Goal: Task Accomplishment & Management: Manage account settings

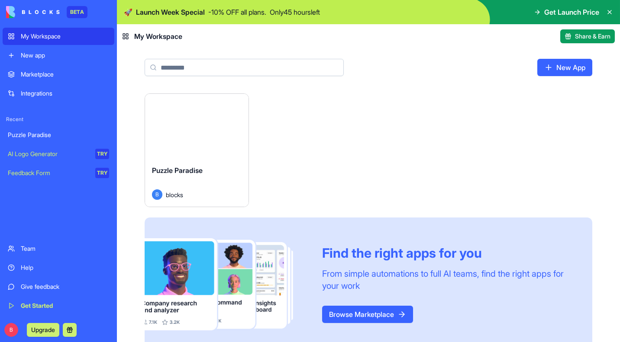
click at [201, 129] on button "Launch" at bounding box center [196, 126] width 65 height 17
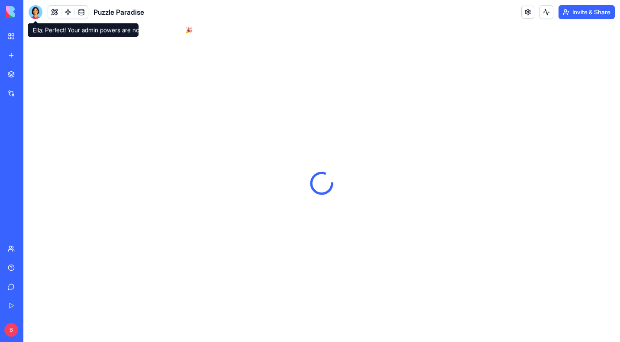
click at [36, 13] on div at bounding box center [36, 12] width 14 height 14
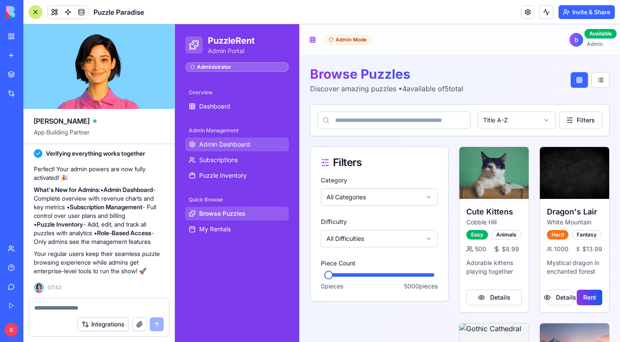
click at [216, 142] on span "Admin Dashboard" at bounding box center [224, 144] width 51 height 9
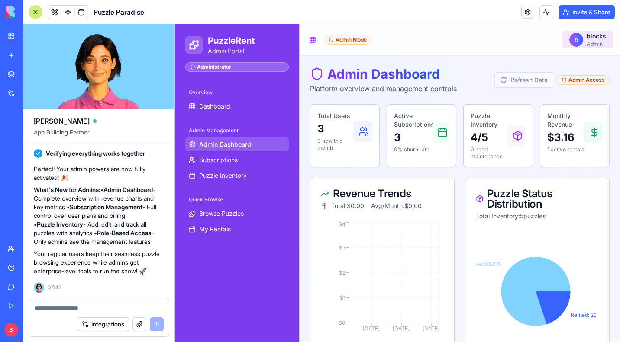
click at [584, 38] on html "PuzzleRent Admin Portal Administrator Overview Dashboard Admin Management Admin…" at bounding box center [397, 344] width 445 height 640
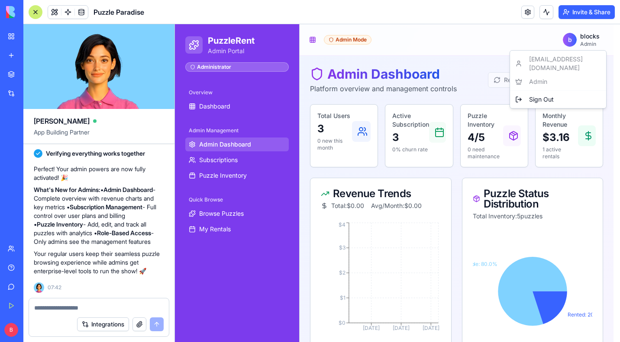
click at [500, 43] on html "PuzzleRent Admin Portal Administrator Overview Dashboard Admin Management Admin…" at bounding box center [397, 344] width 445 height 640
click at [605, 38] on html "PuzzleRent Admin Portal Administrator Overview Dashboard Admin Management Admin…" at bounding box center [397, 344] width 445 height 640
click at [542, 73] on div "[EMAIL_ADDRESS][DOMAIN_NAME] Admin Sign Out" at bounding box center [558, 79] width 97 height 58
click at [536, 73] on div "[EMAIL_ADDRESS][DOMAIN_NAME] Admin Sign Out" at bounding box center [558, 79] width 97 height 58
click at [456, 53] on html "PuzzleRent Admin Portal Administrator Overview Dashboard Admin Management Admin…" at bounding box center [397, 344] width 445 height 640
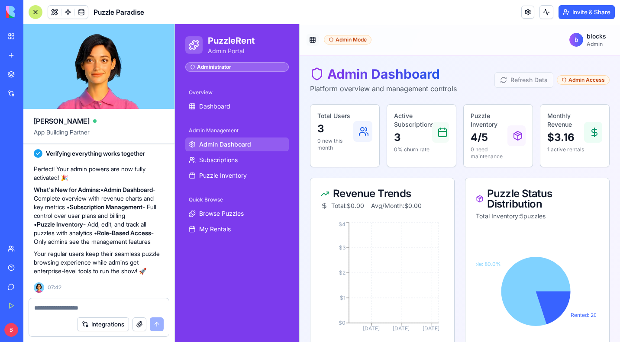
click at [311, 39] on button at bounding box center [313, 40] width 12 height 12
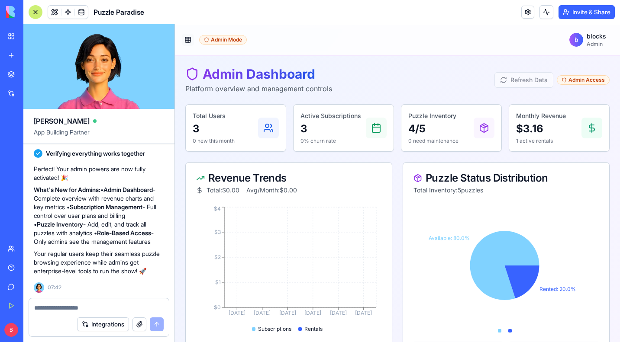
click at [190, 38] on button at bounding box center [188, 40] width 12 height 12
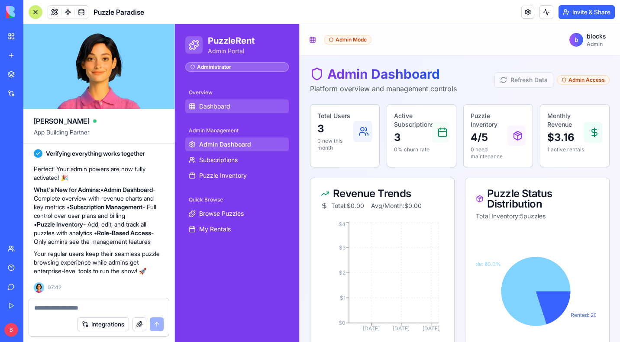
click at [216, 107] on span "Dashboard" at bounding box center [214, 106] width 31 height 9
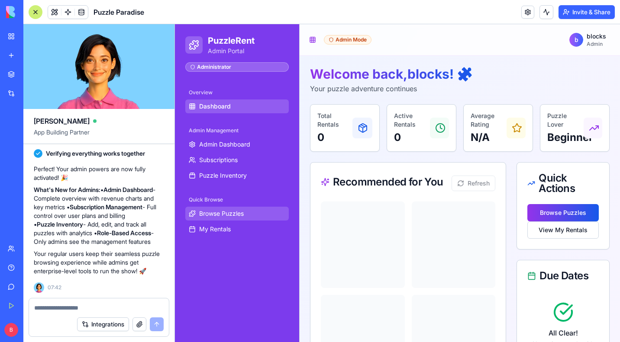
click at [225, 218] on span "Browse Puzzles" at bounding box center [221, 214] width 45 height 9
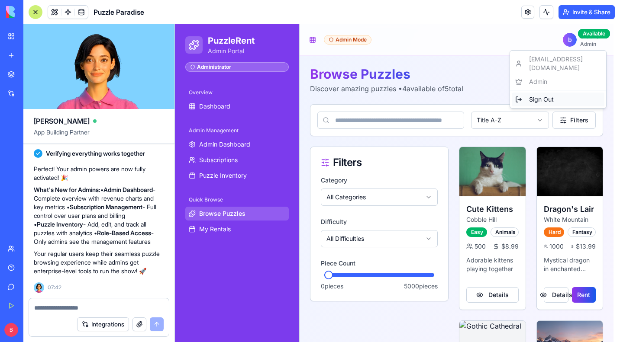
click at [549, 95] on span "Sign Out" at bounding box center [541, 99] width 25 height 9
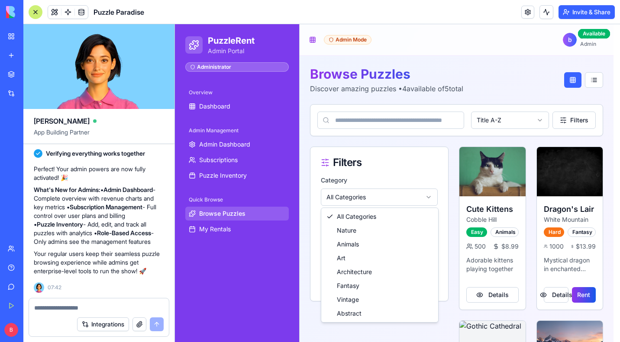
click at [353, 202] on html "PuzzleRent Admin Portal Administrator Overview Dashboard Admin Management Admin…" at bounding box center [397, 346] width 445 height 645
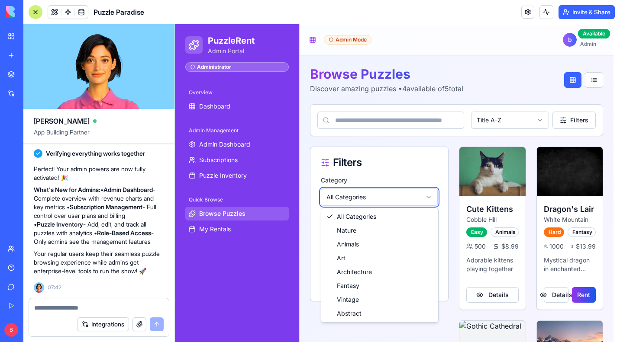
click at [355, 195] on html "PuzzleRent Admin Portal Administrator Overview Dashboard Admin Management Admin…" at bounding box center [397, 346] width 445 height 645
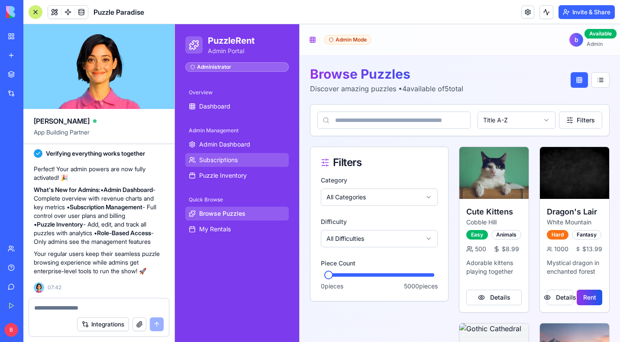
click at [223, 161] on span "Subscriptions" at bounding box center [218, 160] width 39 height 9
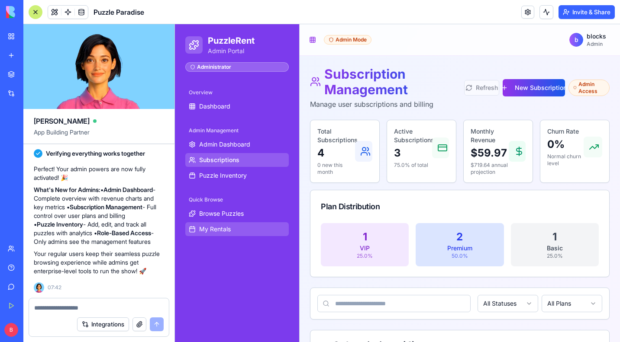
click at [220, 229] on span "My Rentals" at bounding box center [215, 229] width 32 height 9
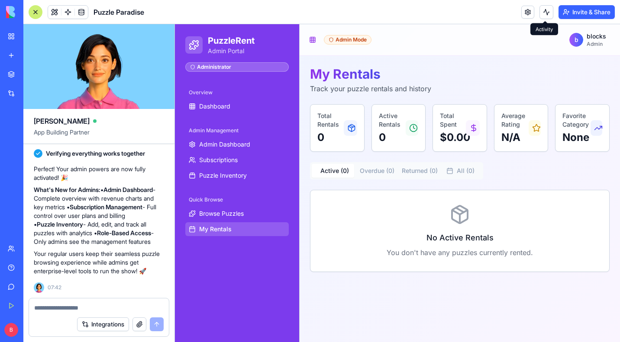
click at [548, 12] on button at bounding box center [547, 12] width 14 height 14
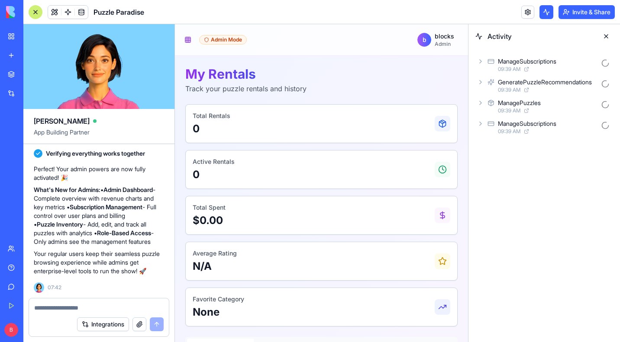
click at [548, 12] on button at bounding box center [547, 12] width 14 height 14
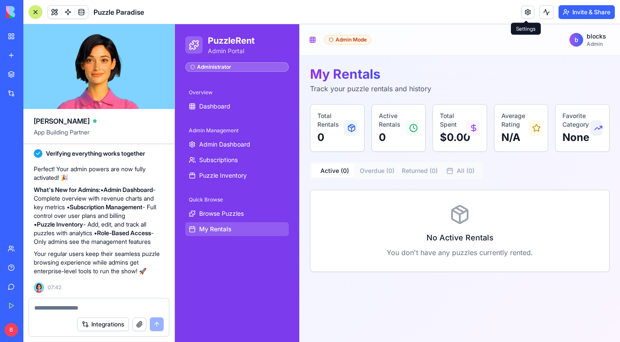
click at [530, 13] on link at bounding box center [527, 12] width 13 height 13
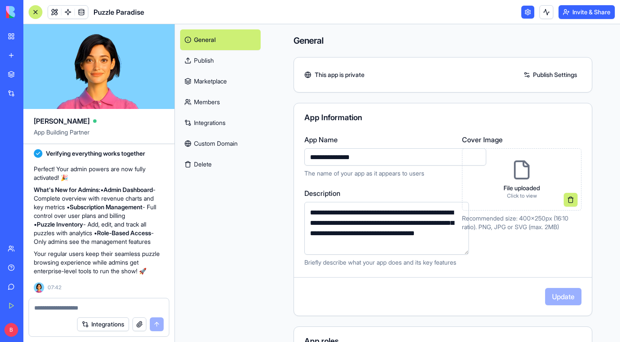
click at [364, 160] on input "**********" at bounding box center [395, 157] width 182 height 17
click at [544, 73] on link "Publish Settings" at bounding box center [550, 75] width 62 height 14
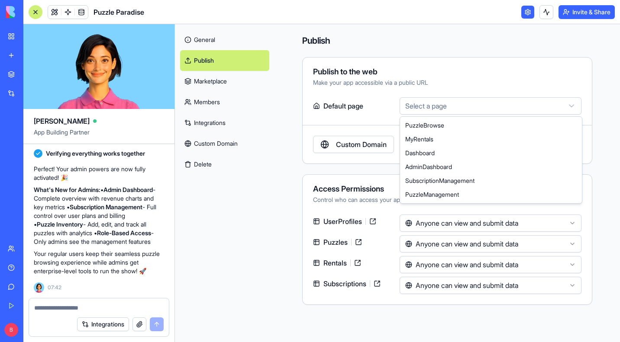
click at [444, 103] on html "BETA My Workspace New app Marketplace Integrations Recent Puzzle Paradise AI Lo…" at bounding box center [310, 171] width 620 height 342
click at [443, 101] on html "BETA My Workspace New app Marketplace Integrations Recent Puzzle Paradise AI Lo…" at bounding box center [310, 171] width 620 height 342
select select "**********"
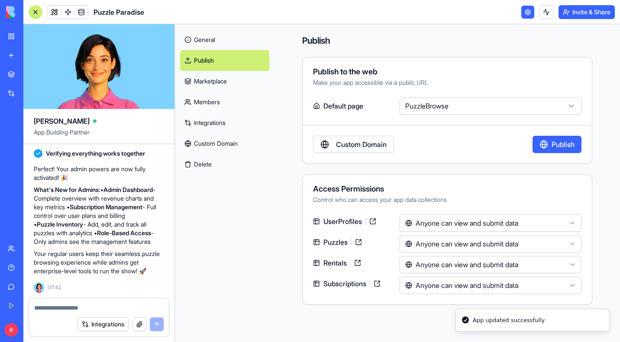
click at [467, 265] on html "BETA My Workspace New app Marketplace Integrations Recent Puzzle Paradise AI Lo…" at bounding box center [310, 171] width 620 height 342
click at [602, 318] on html "BETA My Workspace New app Marketplace Integrations Recent Puzzle Paradise AI Lo…" at bounding box center [310, 171] width 620 height 342
click at [470, 288] on html "BETA My Workspace New app Marketplace Integrations Recent Puzzle Paradise AI Lo…" at bounding box center [310, 171] width 620 height 342
click at [438, 268] on html "BETA My Workspace New app Marketplace Integrations Recent Puzzle Paradise AI Lo…" at bounding box center [310, 171] width 620 height 342
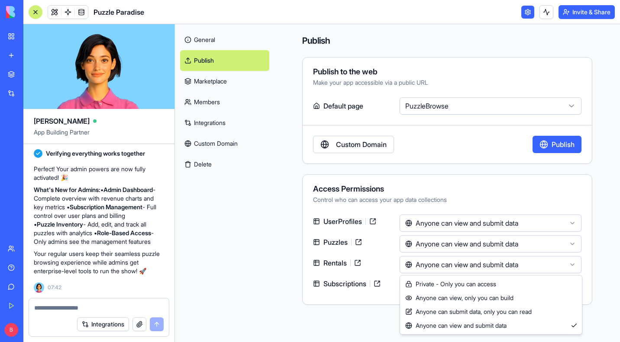
click at [438, 268] on html "BETA My Workspace New app Marketplace Integrations Recent Puzzle Paradise AI Lo…" at bounding box center [310, 171] width 620 height 342
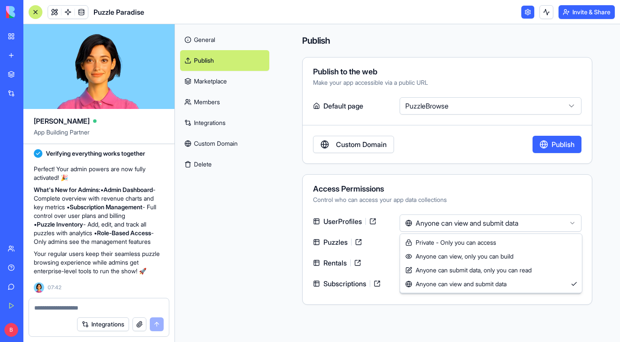
click at [439, 224] on html "BETA My Workspace New app Marketplace Integrations Recent Puzzle Paradise AI Lo…" at bounding box center [310, 171] width 620 height 342
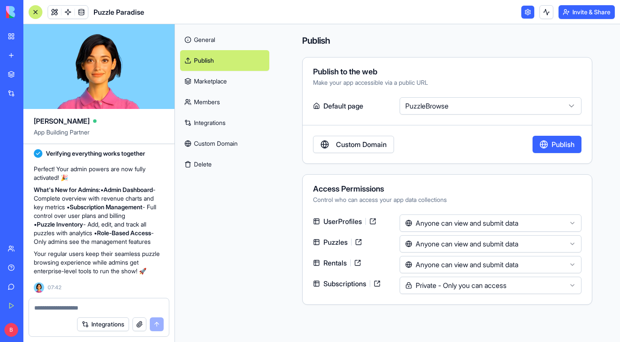
click at [563, 147] on button "Publish" at bounding box center [557, 144] width 49 height 17
click at [219, 39] on link "General" at bounding box center [224, 39] width 89 height 21
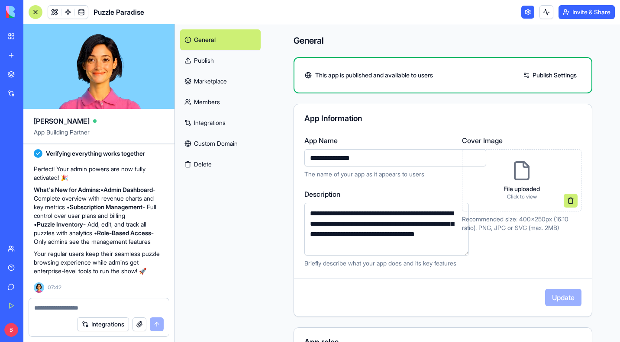
click at [209, 120] on link "Integrations" at bounding box center [220, 123] width 81 height 21
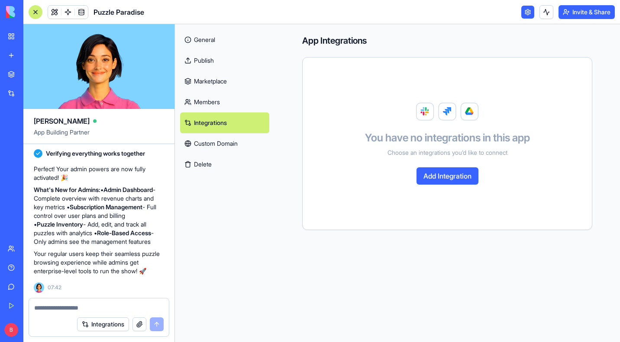
click at [426, 155] on span "Choose an integrations you’d like to connect" at bounding box center [448, 153] width 120 height 9
click at [454, 175] on button "Add Integration" at bounding box center [448, 176] width 62 height 17
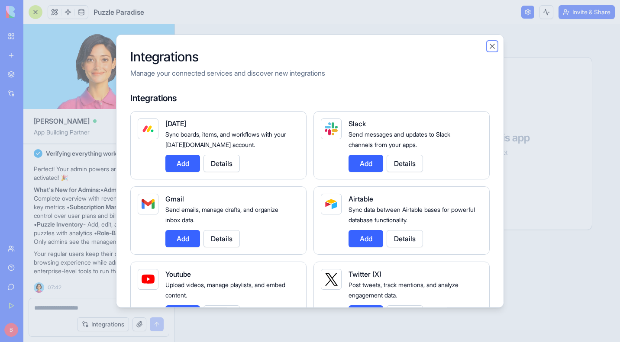
click at [491, 47] on button "Close" at bounding box center [492, 46] width 9 height 9
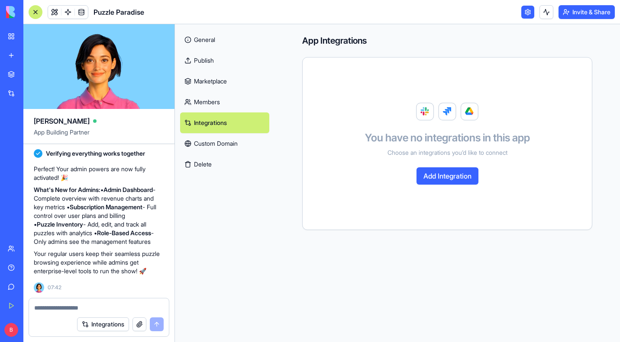
click at [198, 105] on link "Members" at bounding box center [224, 102] width 89 height 21
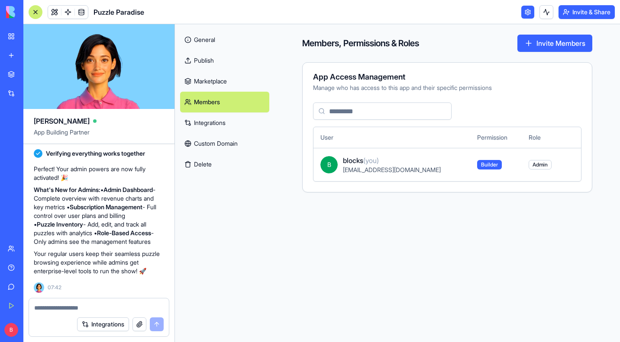
click at [213, 35] on link "General" at bounding box center [224, 39] width 89 height 21
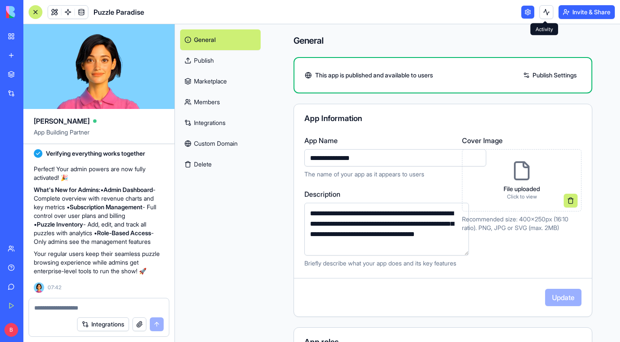
click at [524, 11] on link at bounding box center [527, 12] width 13 height 13
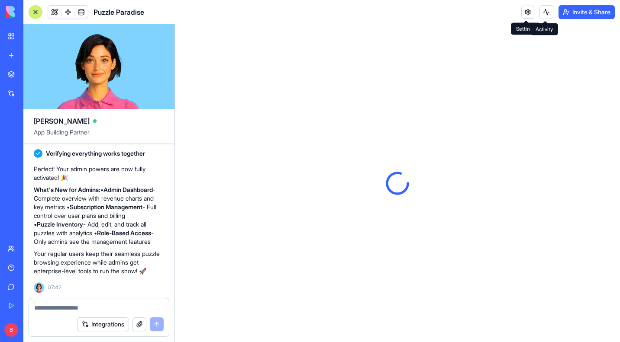
click at [570, 15] on button "Invite & Share" at bounding box center [587, 12] width 56 height 14
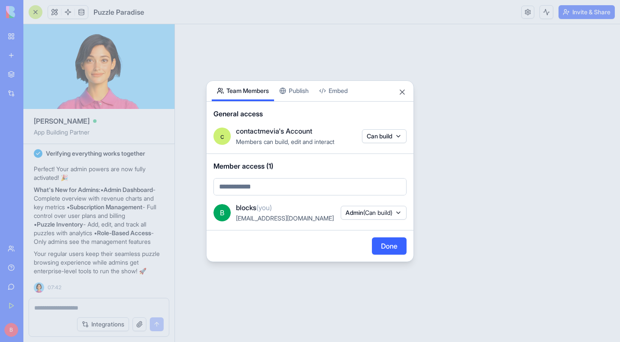
click at [298, 82] on button "Publish" at bounding box center [294, 91] width 40 height 20
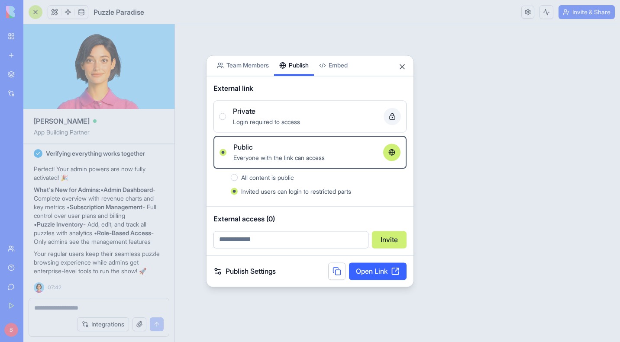
click at [297, 90] on div "External link Private Login required to access Public Everyone with the link ca…" at bounding box center [310, 141] width 207 height 131
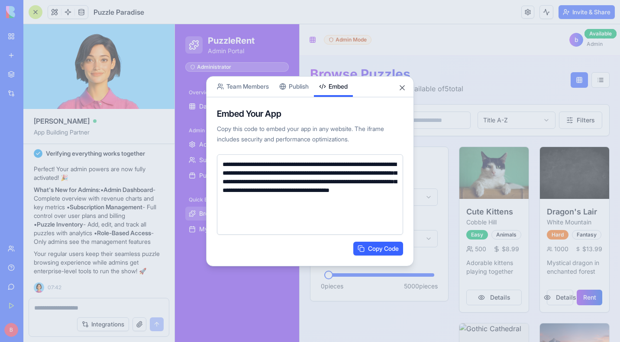
click at [337, 58] on body "BETA My Workspace New app Marketplace Integrations Recent Puzzle Paradise AI Lo…" at bounding box center [310, 171] width 620 height 342
click at [404, 85] on button "Close" at bounding box center [402, 88] width 9 height 9
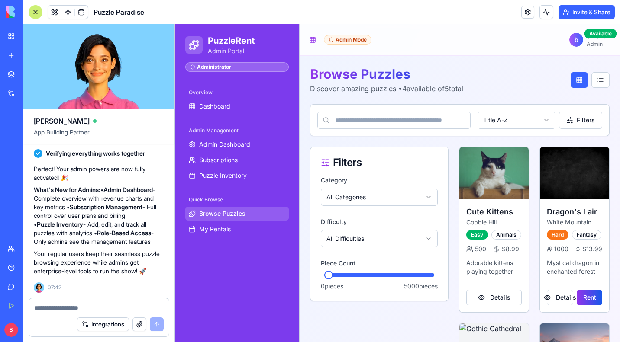
click at [38, 12] on div at bounding box center [36, 12] width 14 height 14
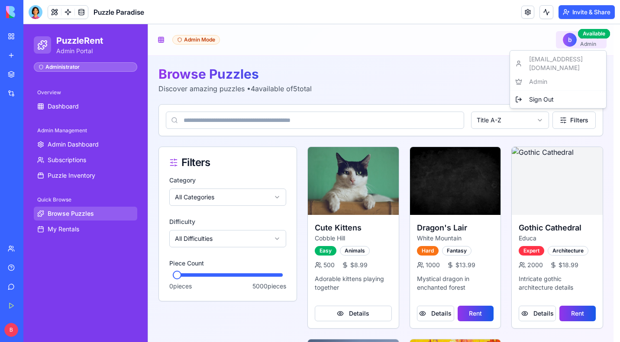
click at [591, 44] on html "PuzzleRent Admin Portal Administrator Overview Dashboard Admin Management Admin…" at bounding box center [321, 278] width 597 height 508
click at [551, 95] on span "Sign Out" at bounding box center [541, 99] width 25 height 9
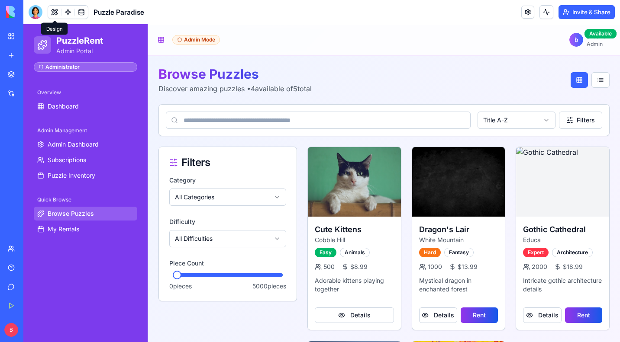
click at [55, 13] on button at bounding box center [54, 12] width 13 height 13
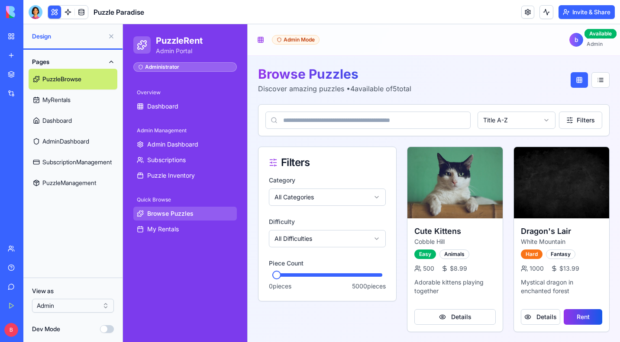
click at [64, 307] on html "BETA My Workspace New app Marketplace Integrations Recent Puzzle Paradise AI Lo…" at bounding box center [310, 171] width 620 height 342
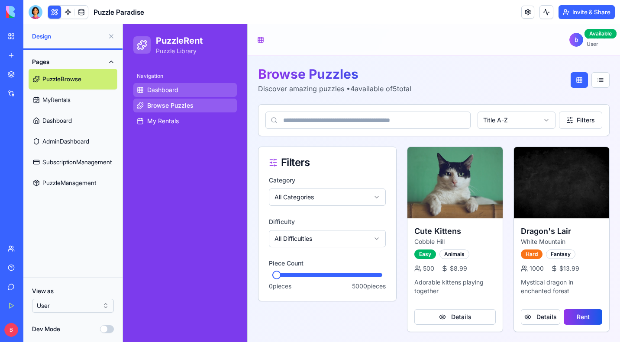
click at [168, 93] on span "Dashboard" at bounding box center [162, 90] width 31 height 9
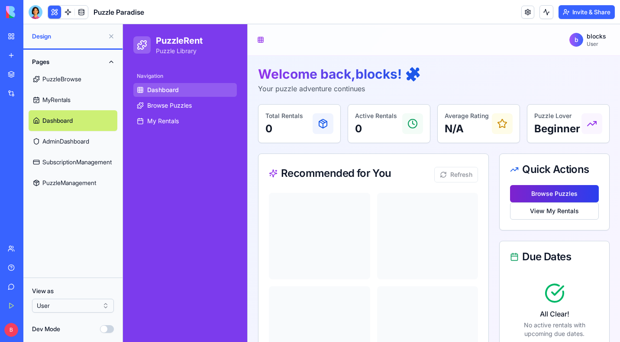
click at [561, 197] on button "Browse Puzzles" at bounding box center [554, 193] width 89 height 17
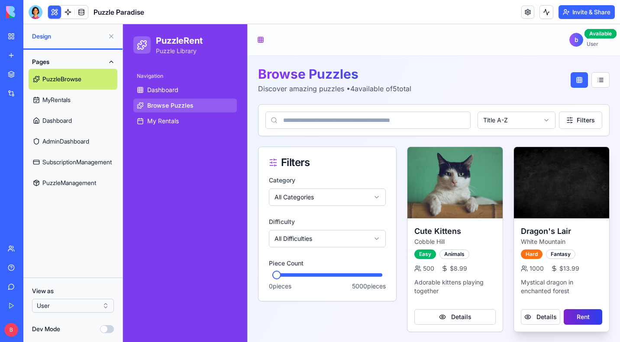
click at [581, 315] on button "Rent" at bounding box center [583, 318] width 39 height 16
click at [53, 13] on button at bounding box center [54, 12] width 13 height 13
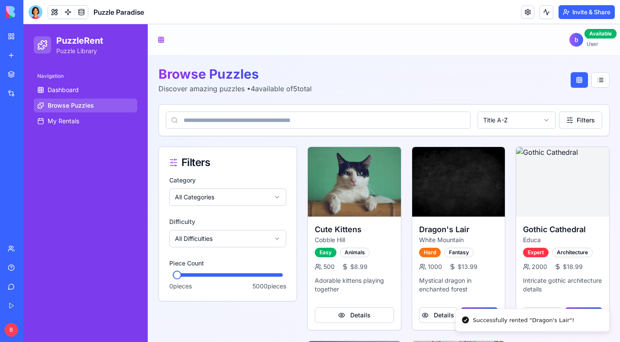
click at [55, 9] on button at bounding box center [54, 12] width 13 height 13
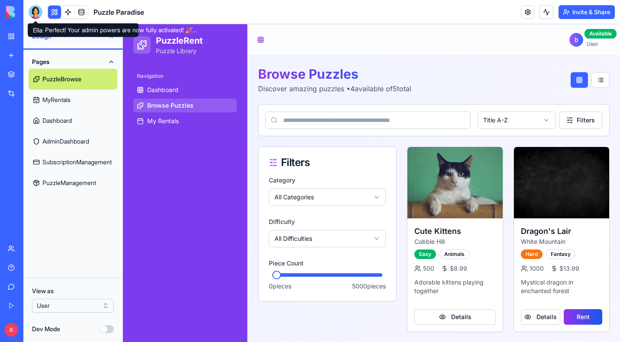
click at [39, 11] on div at bounding box center [36, 12] width 14 height 14
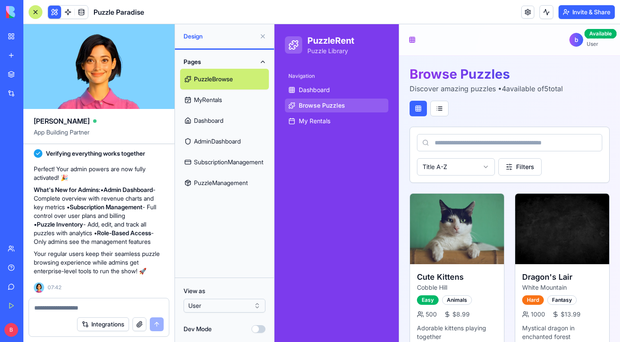
click at [90, 309] on textarea at bounding box center [98, 308] width 129 height 9
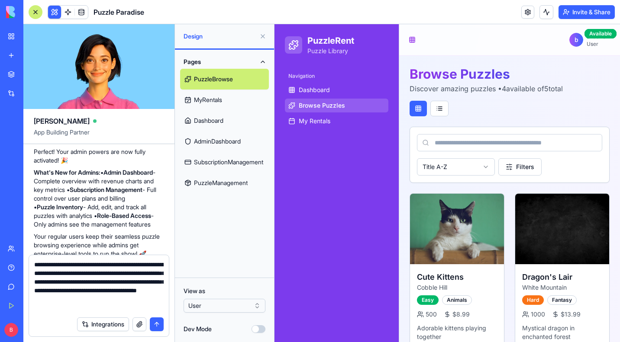
type textarea "**********"
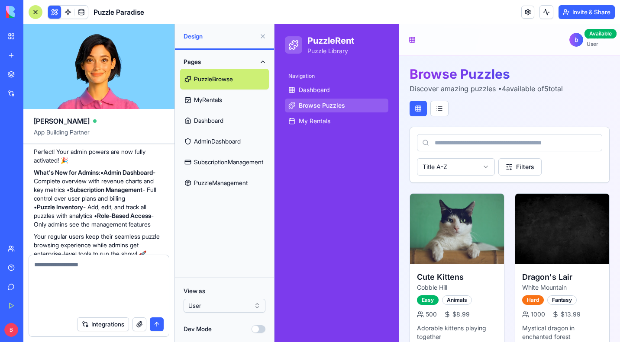
scroll to position [696, 0]
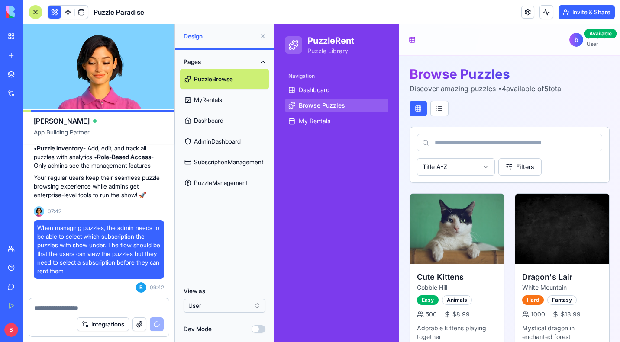
click at [372, 10] on header "Puzzle Paradise Invite & Share" at bounding box center [321, 12] width 597 height 24
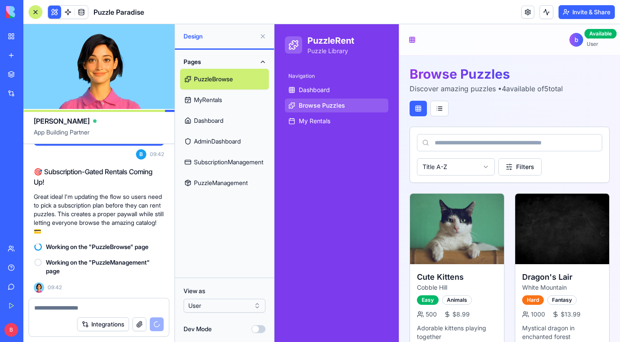
scroll to position [819, 0]
click at [10, 40] on link "My Workspace" at bounding box center [20, 36] width 35 height 17
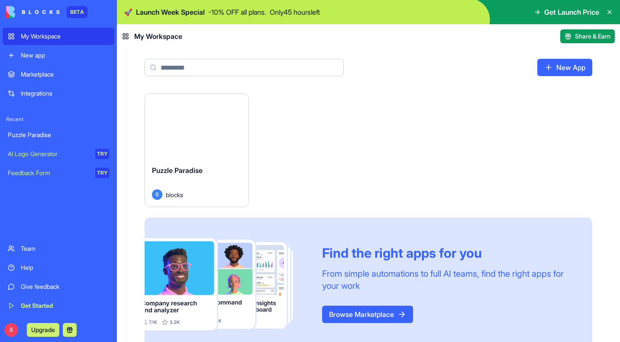
click at [39, 33] on div "My Workspace" at bounding box center [65, 36] width 88 height 9
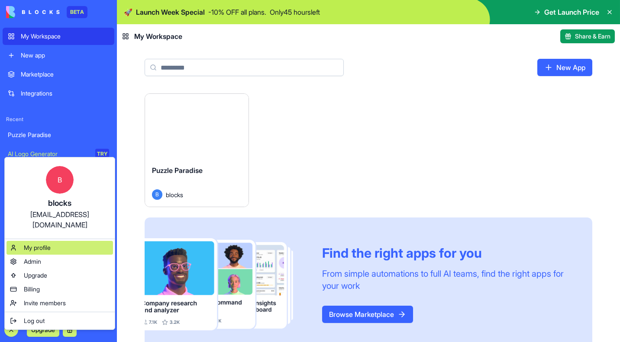
click at [42, 244] on span "My profile" at bounding box center [37, 248] width 27 height 9
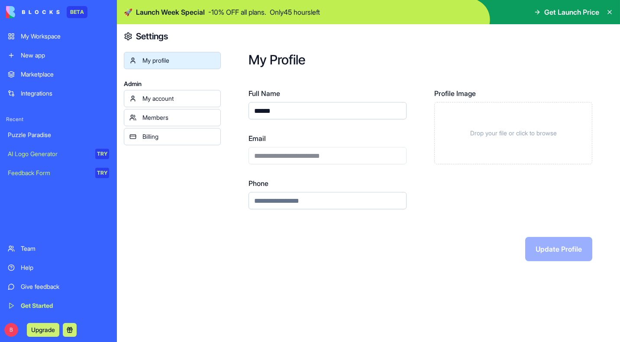
click at [168, 101] on div "My account" at bounding box center [178, 98] width 73 height 9
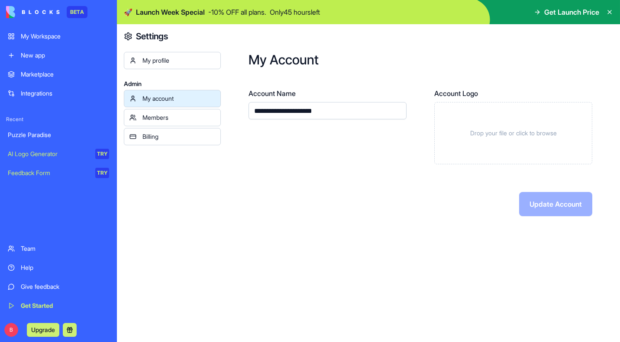
click at [183, 116] on div "Members" at bounding box center [178, 117] width 73 height 9
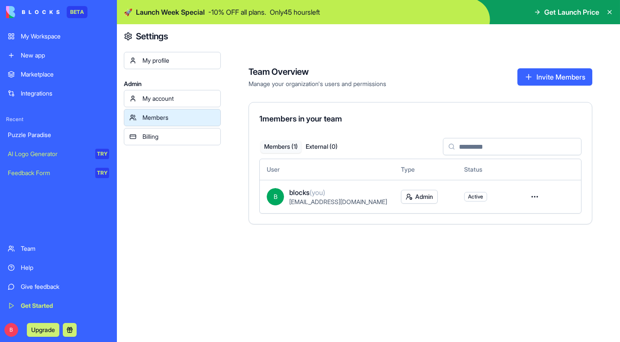
click at [178, 135] on div "Billing" at bounding box center [178, 136] width 73 height 9
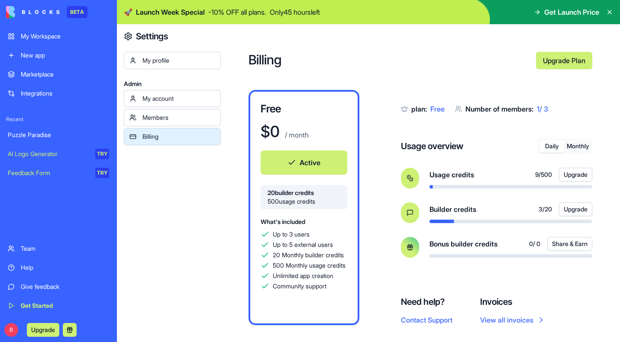
click at [577, 145] on button "Monthly" at bounding box center [578, 146] width 26 height 13
click at [549, 145] on button "Daily" at bounding box center [552, 146] width 26 height 13
click at [565, 14] on span "Get Launch Price" at bounding box center [571, 12] width 55 height 10
click at [611, 12] on icon at bounding box center [609, 12] width 7 height 7
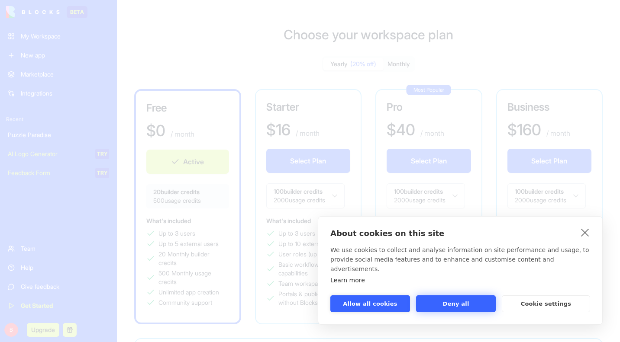
click at [459, 303] on button "Deny all" at bounding box center [456, 304] width 80 height 17
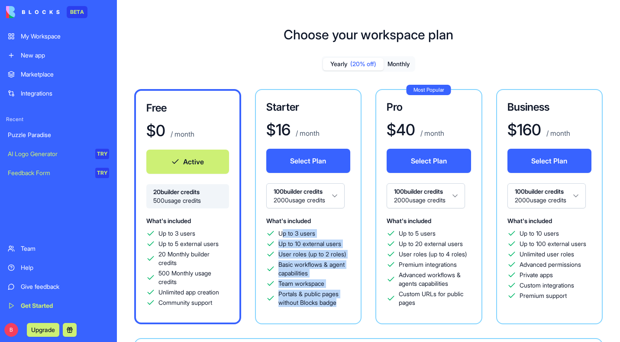
drag, startPoint x: 343, startPoint y: 304, endPoint x: 281, endPoint y: 236, distance: 91.6
click at [281, 236] on div "Up to 3 users Up to 10 external users User roles (up to 2 roles) Basic workflow…" at bounding box center [308, 268] width 84 height 78
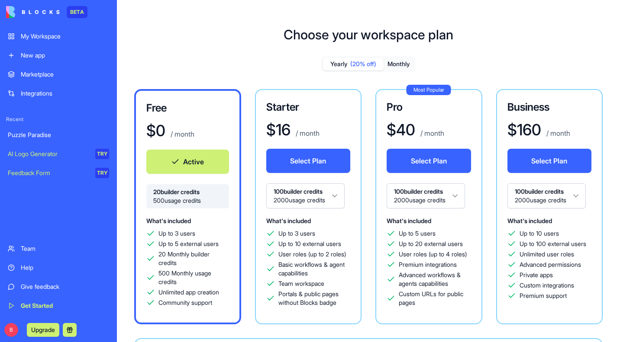
click at [340, 278] on div "Up to 3 users Up to 10 external users User roles (up to 2 roles) Basic workflow…" at bounding box center [308, 268] width 84 height 78
click at [398, 62] on button "Monthly" at bounding box center [399, 64] width 30 height 13
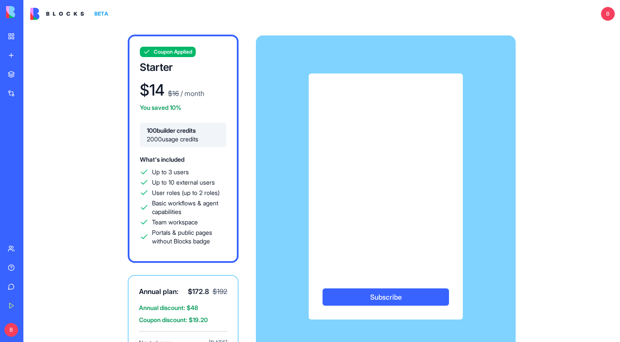
click at [10, 11] on img at bounding box center [33, 12] width 54 height 12
click at [32, 40] on div "My Workspace" at bounding box center [26, 36] width 11 height 9
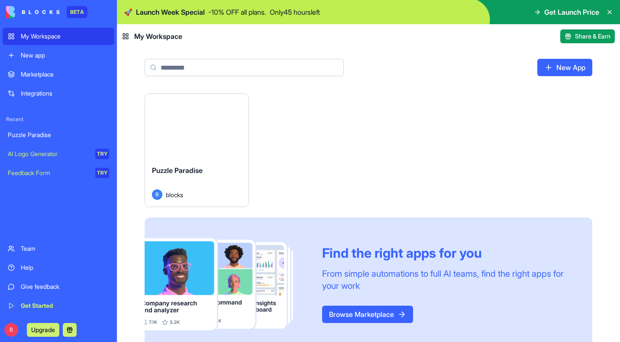
click at [202, 124] on button "Launch" at bounding box center [196, 126] width 65 height 17
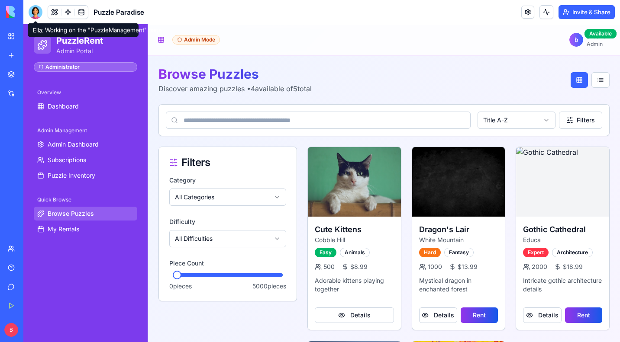
click at [36, 10] on div at bounding box center [36, 12] width 14 height 14
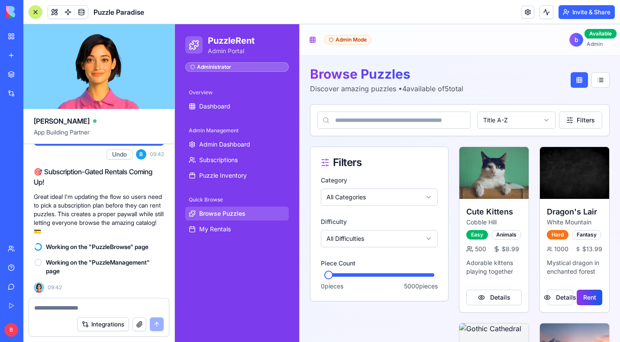
click at [36, 13] on div at bounding box center [36, 12] width 14 height 14
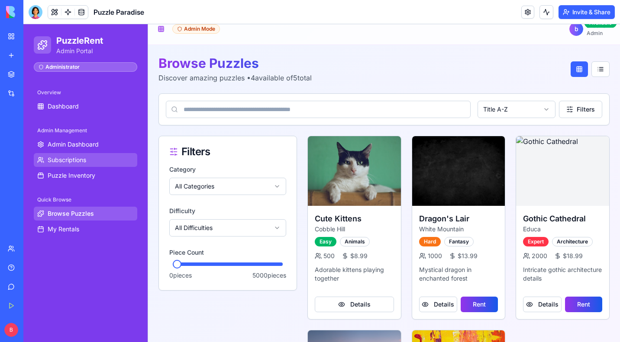
scroll to position [16, 0]
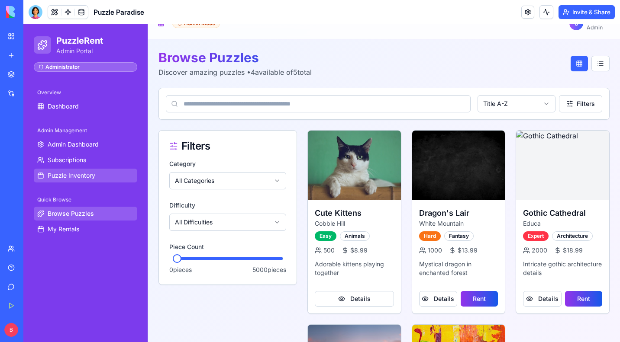
click at [79, 176] on span "Puzzle Inventory" at bounding box center [72, 175] width 48 height 9
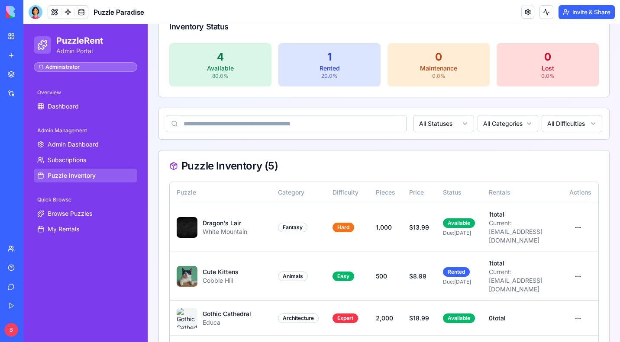
scroll to position [236, 0]
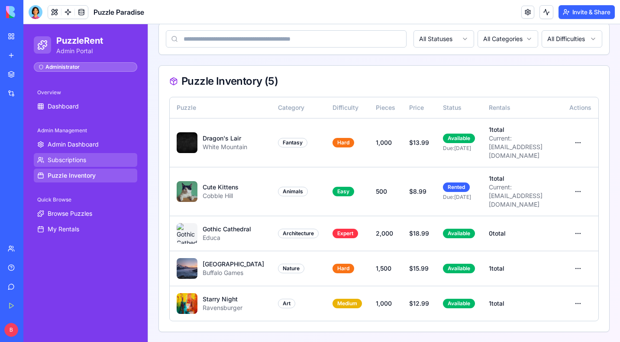
click at [86, 158] on span "Subscriptions" at bounding box center [67, 160] width 39 height 9
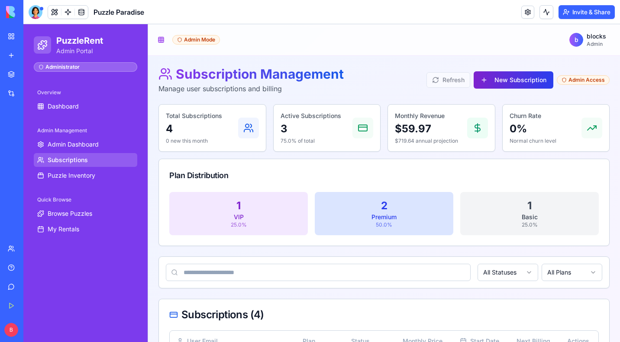
click at [520, 81] on button "New Subscription" at bounding box center [514, 79] width 80 height 17
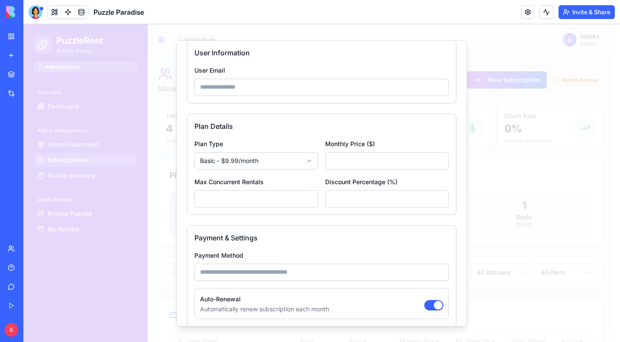
scroll to position [67, 0]
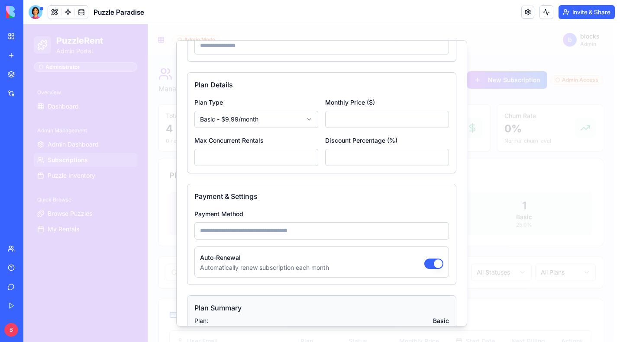
click at [492, 36] on div at bounding box center [321, 183] width 597 height 318
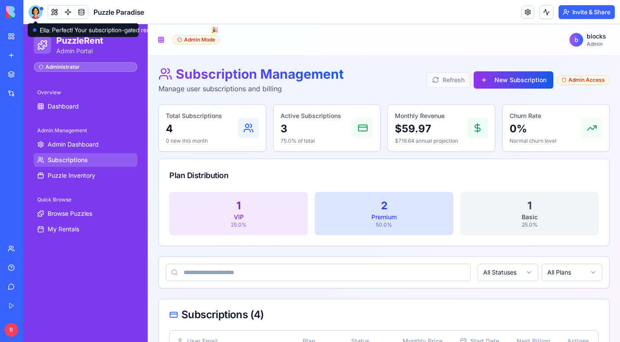
click at [39, 10] on div at bounding box center [36, 12] width 14 height 14
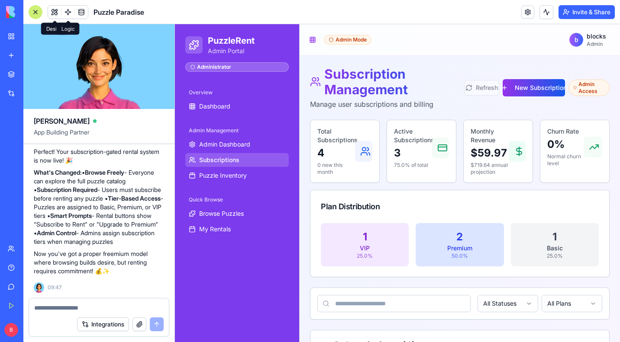
scroll to position [0, 0]
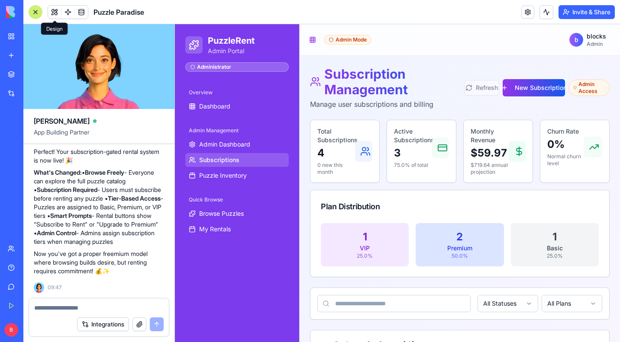
click at [54, 11] on span at bounding box center [54, 12] width 24 height 24
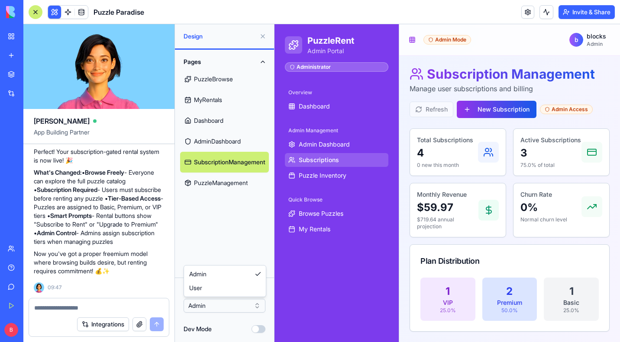
click at [217, 308] on html "BETA My Workspace New app Marketplace Integrations Recent Puzzle Paradise AI Lo…" at bounding box center [310, 171] width 620 height 342
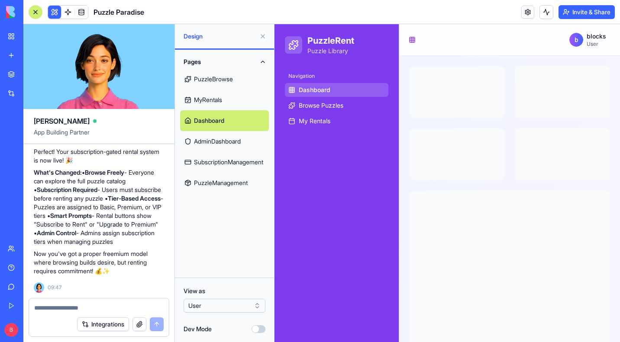
click at [32, 9] on div at bounding box center [36, 12] width 14 height 14
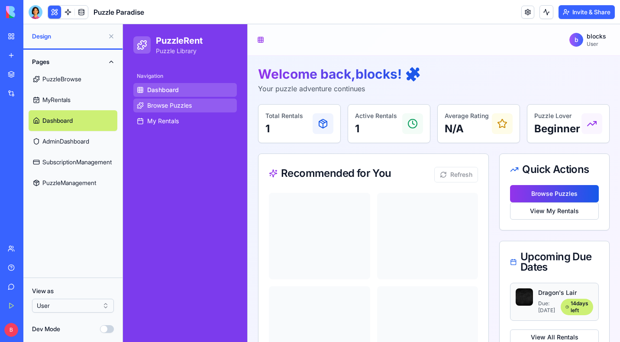
click at [185, 106] on span "Browse Puzzles" at bounding box center [169, 105] width 45 height 9
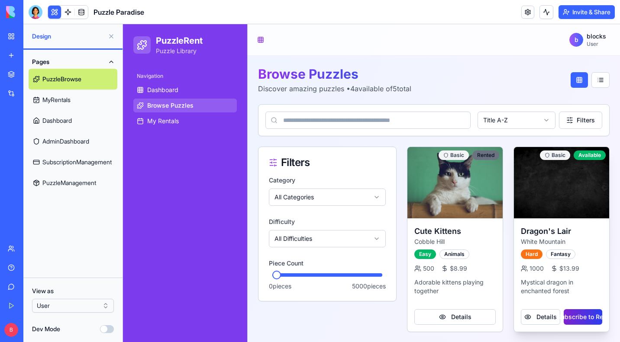
click at [577, 315] on button "Subscribe to Rent" at bounding box center [583, 318] width 39 height 16
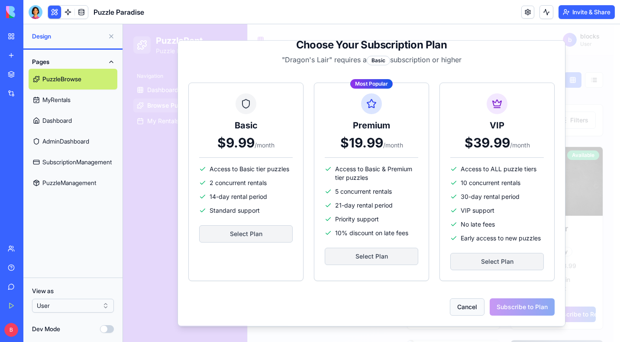
scroll to position [20, 0]
click at [460, 312] on button "Cancel" at bounding box center [467, 307] width 35 height 17
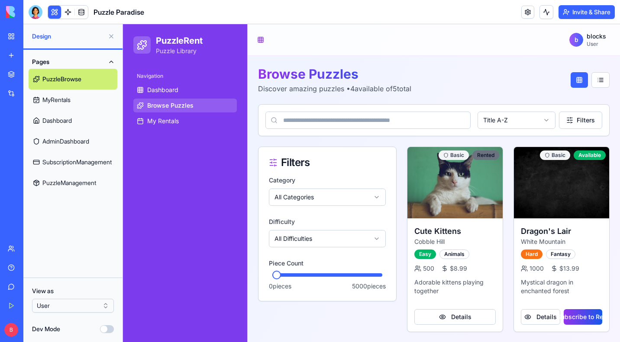
click at [58, 309] on html "BETA My Workspace New app Marketplace Integrations Recent Puzzle Paradise AI Lo…" at bounding box center [310, 171] width 620 height 342
drag, startPoint x: 491, startPoint y: 61, endPoint x: 367, endPoint y: 36, distance: 125.8
drag, startPoint x: 64, startPoint y: 113, endPoint x: 65, endPoint y: 104, distance: 8.7
click at [64, 113] on link "Dashboard" at bounding box center [73, 120] width 89 height 21
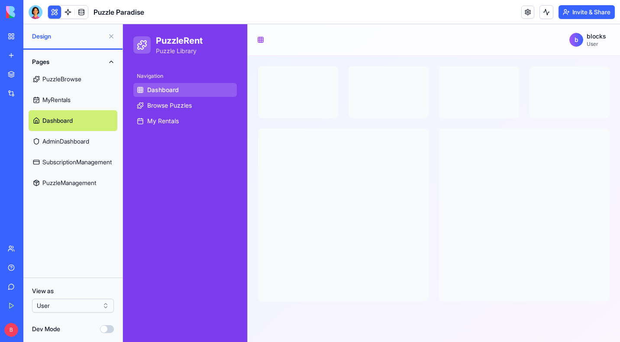
drag, startPoint x: 66, startPoint y: 94, endPoint x: 70, endPoint y: 86, distance: 8.7
click at [66, 94] on link "MyRentals" at bounding box center [73, 100] width 89 height 21
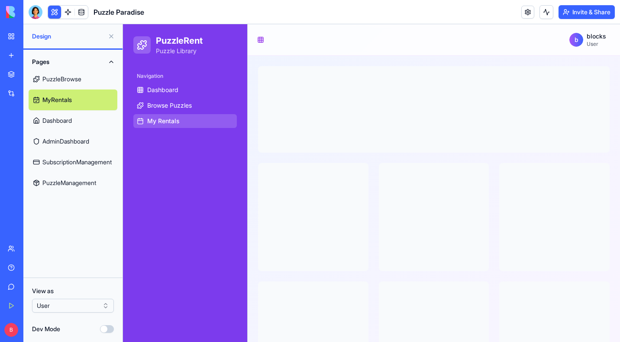
click at [76, 75] on link "PuzzleBrowse" at bounding box center [73, 79] width 89 height 21
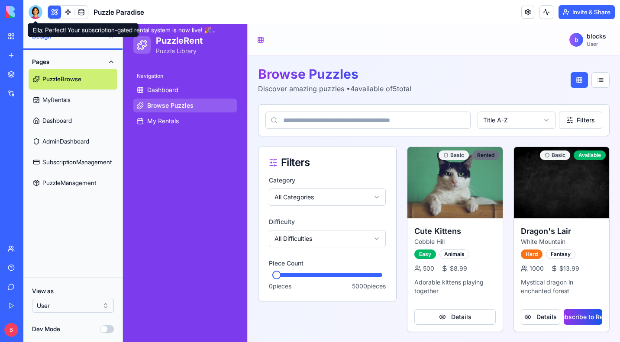
click at [37, 9] on div at bounding box center [36, 12] width 14 height 14
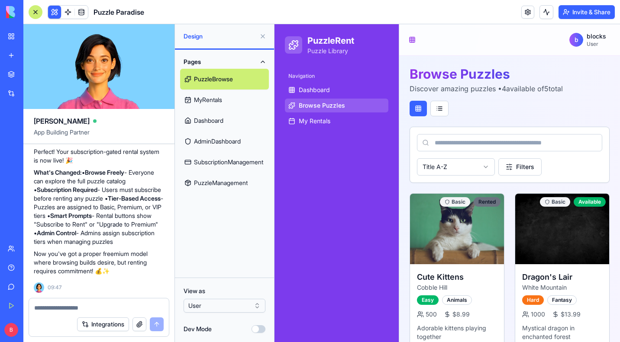
click at [84, 305] on textarea at bounding box center [98, 308] width 129 height 9
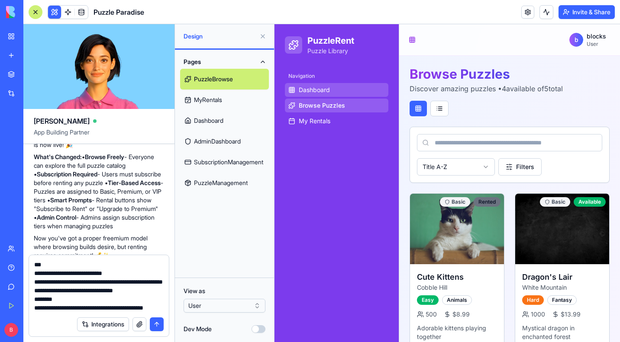
scroll to position [77, 0]
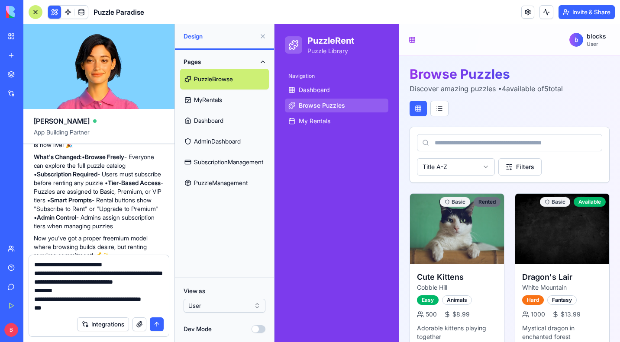
click at [58, 313] on div "Integrations" at bounding box center [99, 325] width 140 height 24
click at [60, 309] on textarea "**********" at bounding box center [98, 287] width 129 height 52
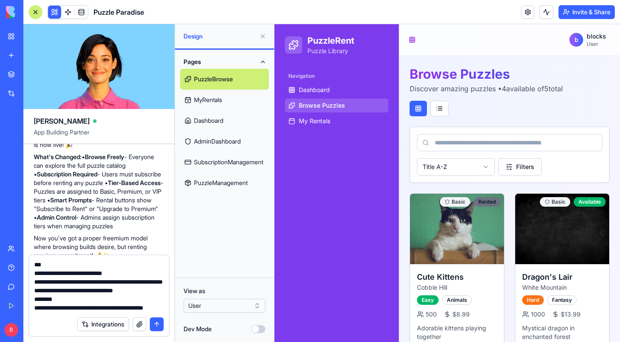
type textarea "**********"
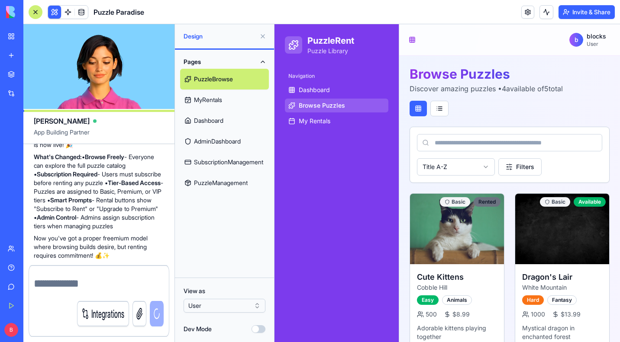
scroll to position [0, 0]
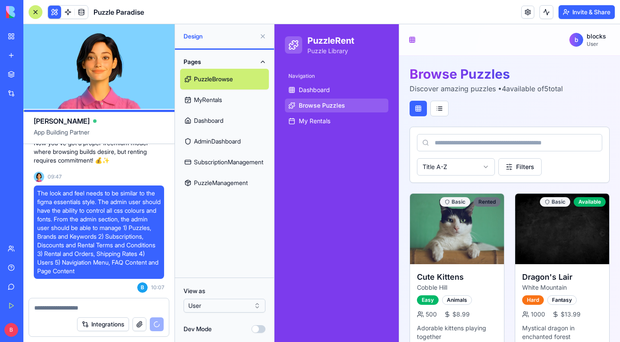
click at [262, 330] on button "Dev Mode" at bounding box center [259, 330] width 14 height 8
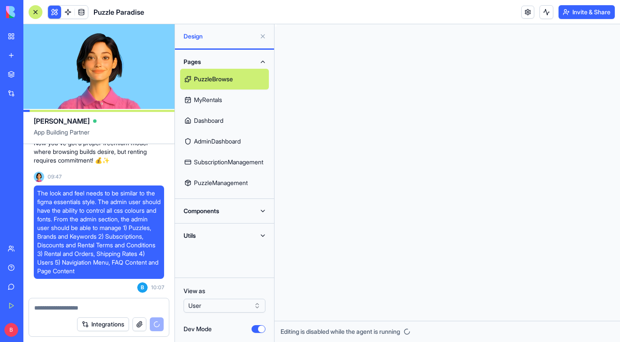
scroll to position [55, 0]
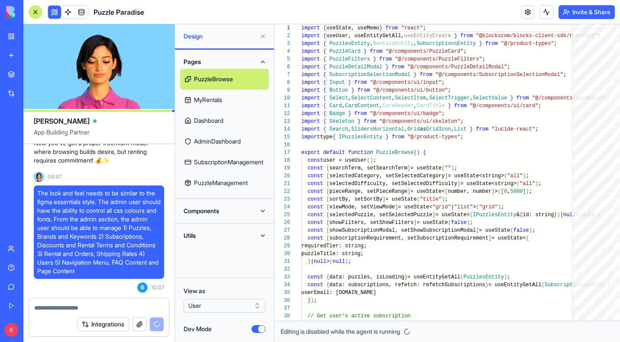
click at [261, 329] on button "Dev Mode" at bounding box center [259, 330] width 14 height 8
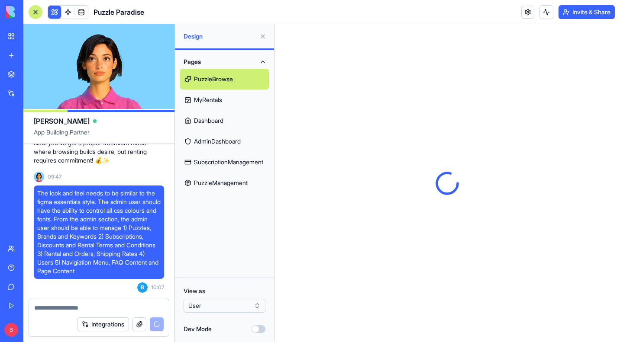
scroll to position [0, 0]
click at [543, 11] on button at bounding box center [547, 12] width 14 height 14
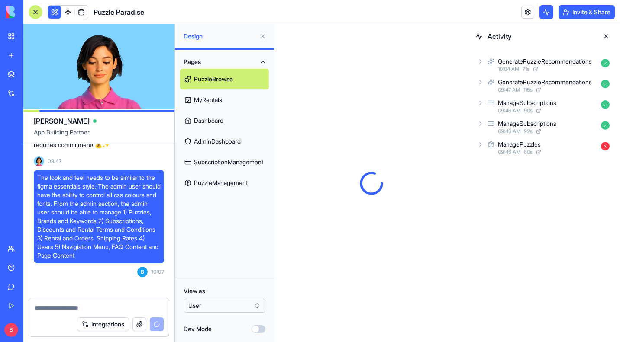
scroll to position [1183, 0]
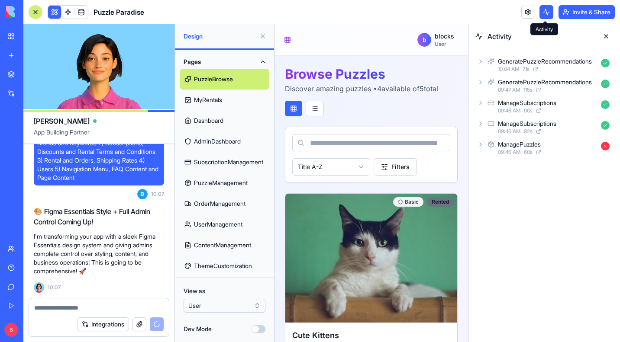
drag, startPoint x: 543, startPoint y: 13, endPoint x: 534, endPoint y: 17, distance: 10.1
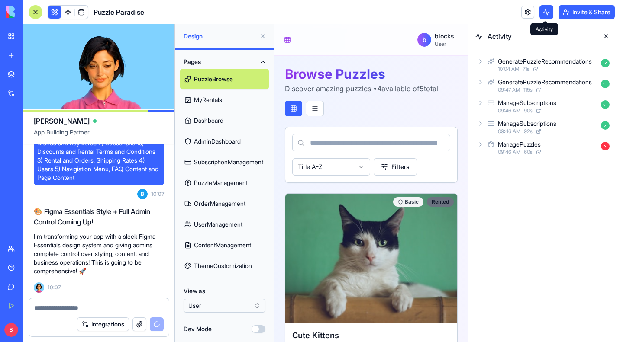
click at [543, 13] on button at bounding box center [547, 12] width 14 height 14
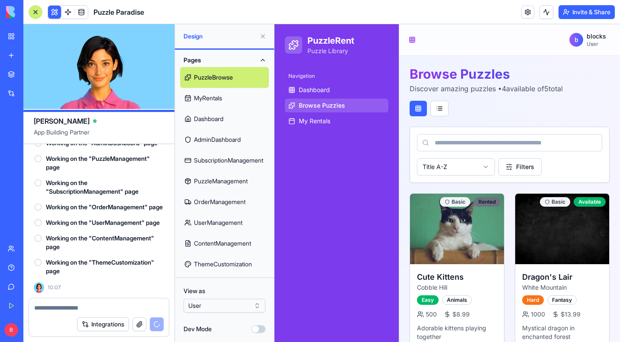
scroll to position [0, 0]
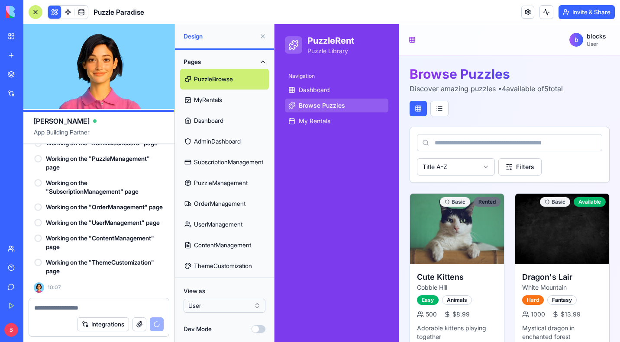
click at [214, 4] on header "Puzzle Paradise Invite & Share" at bounding box center [321, 12] width 597 height 24
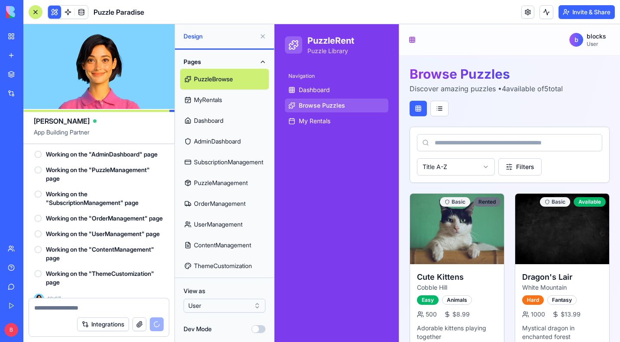
scroll to position [1415, 0]
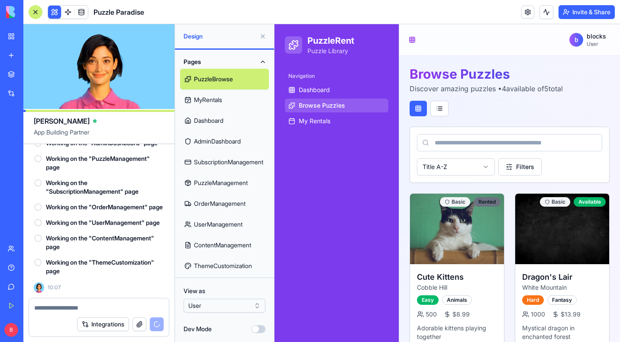
click at [262, 329] on button "Dev Mode" at bounding box center [259, 330] width 14 height 8
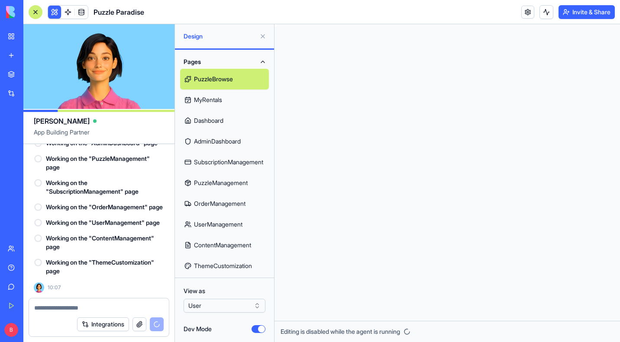
scroll to position [55, 0]
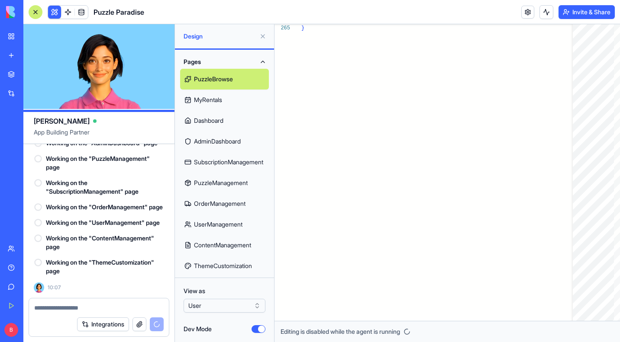
click at [252, 329] on button "Dev Mode" at bounding box center [259, 330] width 14 height 8
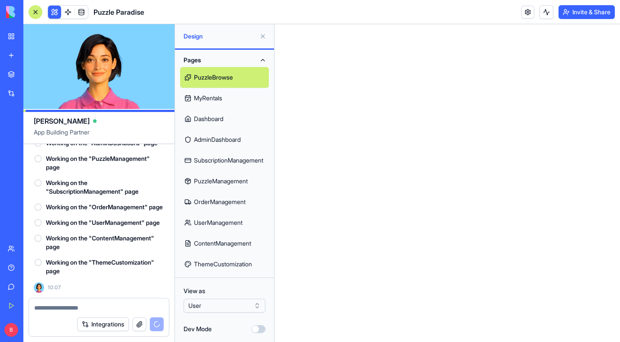
scroll to position [4, 0]
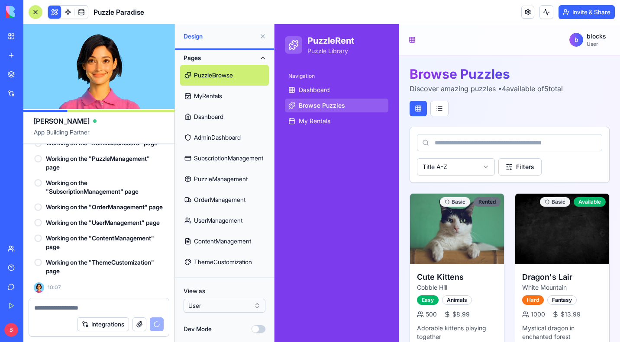
click at [208, 304] on html "BETA My Workspace New app Marketplace Integrations Recent Puzzle Paradise AI Lo…" at bounding box center [310, 171] width 620 height 342
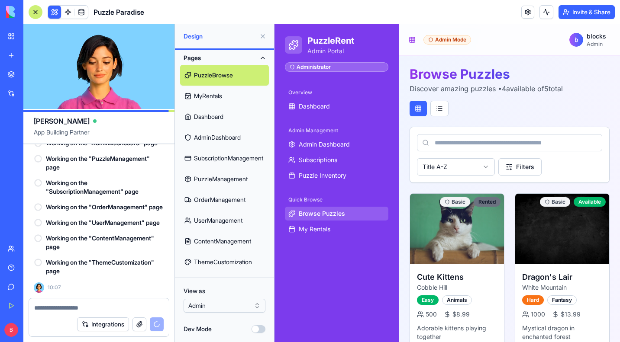
click at [206, 297] on div "View as Admin" at bounding box center [225, 300] width 82 height 26
click at [204, 308] on html "BETA My Workspace New app Marketplace Integrations Recent Puzzle Paradise AI Lo…" at bounding box center [310, 171] width 620 height 342
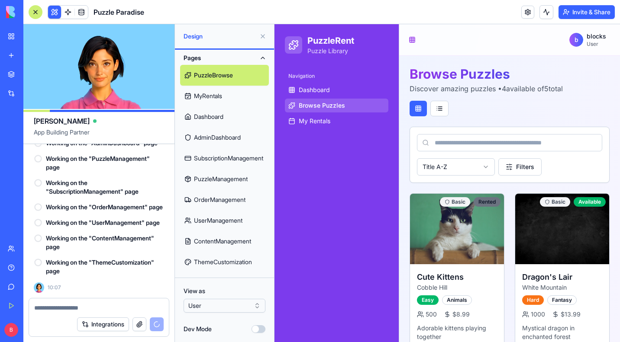
click at [207, 306] on html "BETA My Workspace New app Marketplace Integrations Recent Puzzle Paradise AI Lo…" at bounding box center [310, 171] width 620 height 342
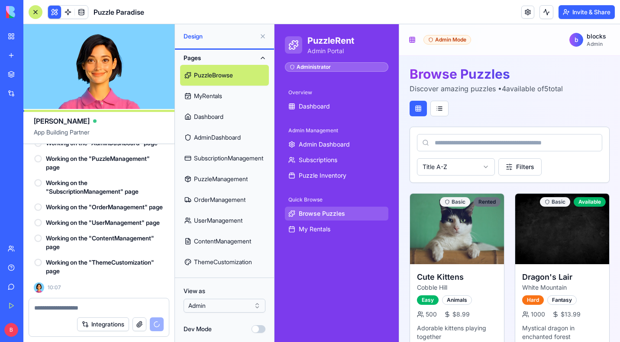
click at [207, 304] on html "BETA My Workspace New app Marketplace Integrations Recent Puzzle Paradise AI Lo…" at bounding box center [310, 171] width 620 height 342
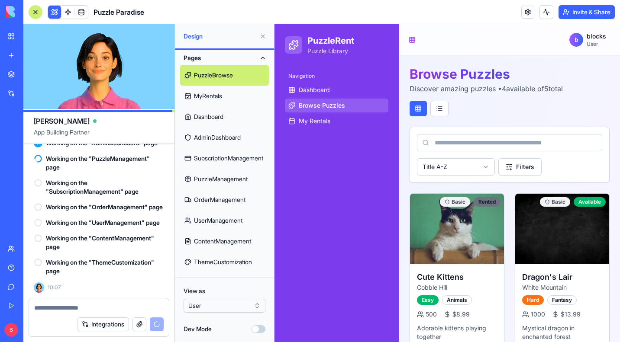
click at [32, 36] on div "My Workspace" at bounding box center [26, 36] width 11 height 9
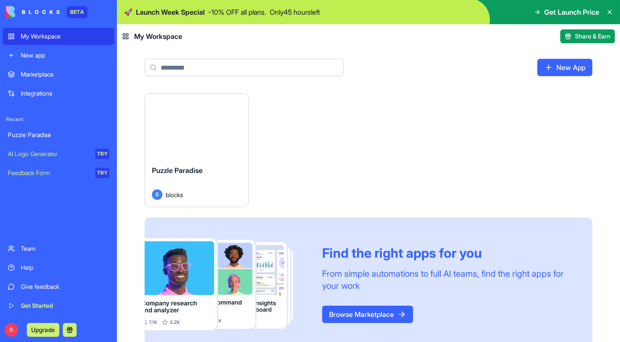
click at [316, 126] on div "Launch Puzzle Paradise B blocks Find the right apps for you From simple automat…" at bounding box center [369, 223] width 448 height 258
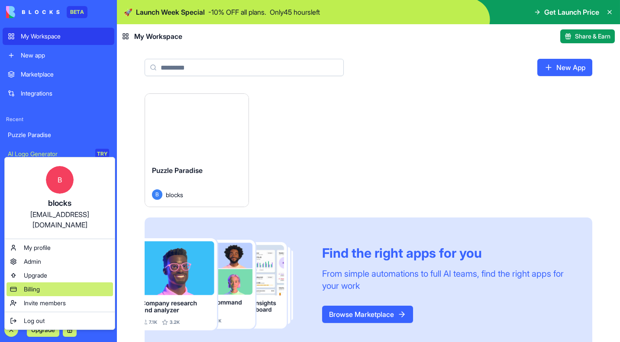
click at [38, 285] on span "Billing" at bounding box center [32, 289] width 16 height 9
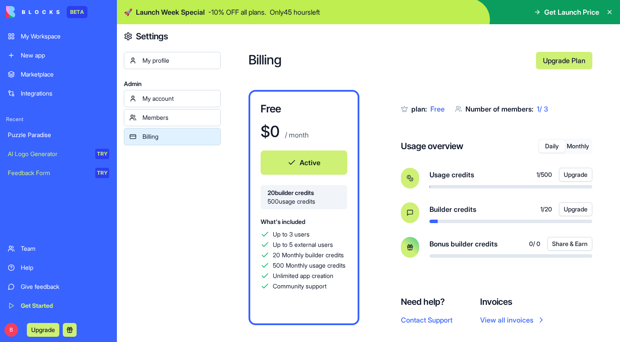
click at [578, 145] on button "Monthly" at bounding box center [578, 146] width 26 height 13
click at [548, 147] on button "Daily" at bounding box center [552, 146] width 26 height 13
click at [582, 146] on button "Monthly" at bounding box center [578, 146] width 26 height 13
click at [184, 118] on div "Members" at bounding box center [178, 117] width 73 height 9
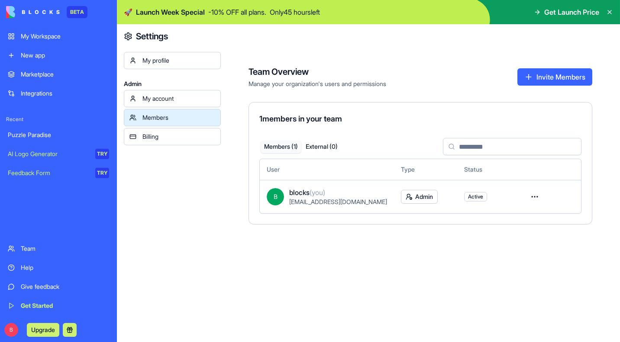
click at [178, 100] on div "My account" at bounding box center [178, 98] width 73 height 9
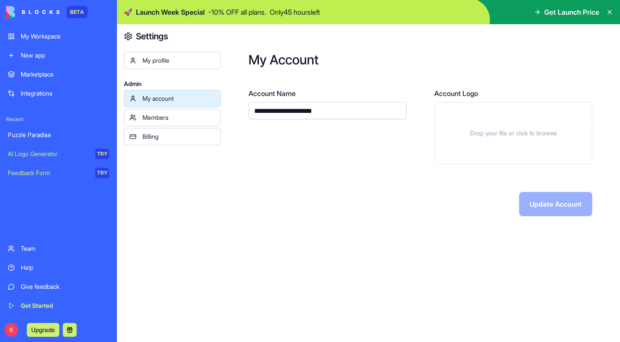
click at [500, 144] on div "Drop your file or click to browse" at bounding box center [513, 133] width 158 height 62
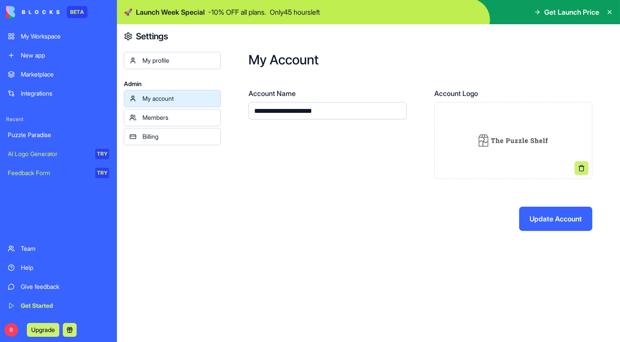
click at [541, 216] on button "Update Account" at bounding box center [555, 219] width 73 height 24
click at [559, 220] on button "Update Account" at bounding box center [555, 219] width 73 height 24
click at [164, 112] on link "Members" at bounding box center [172, 117] width 97 height 17
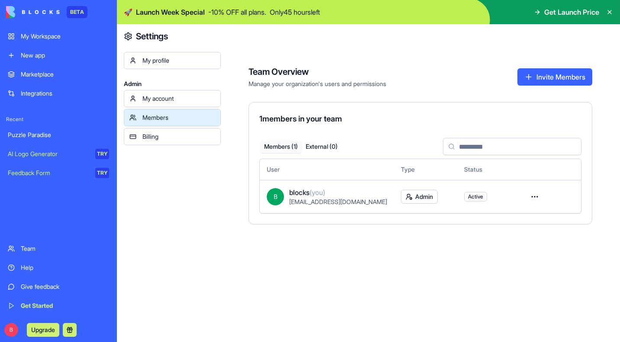
click at [171, 97] on div "My account" at bounding box center [178, 98] width 73 height 9
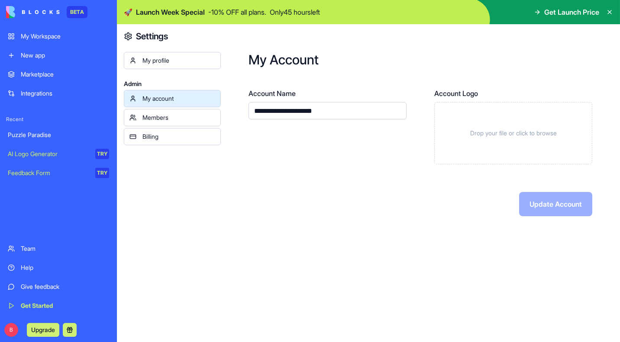
click at [157, 58] on div "My profile" at bounding box center [178, 60] width 73 height 9
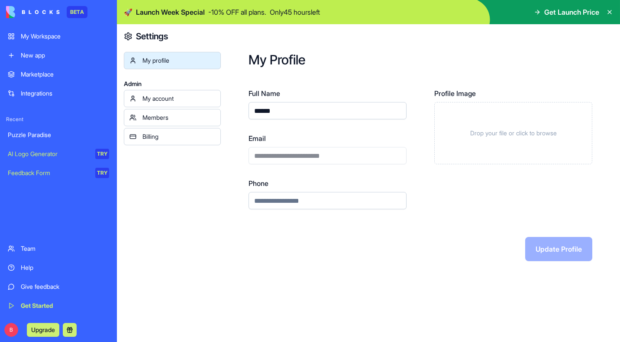
click at [45, 39] on div "My Workspace" at bounding box center [65, 36] width 88 height 9
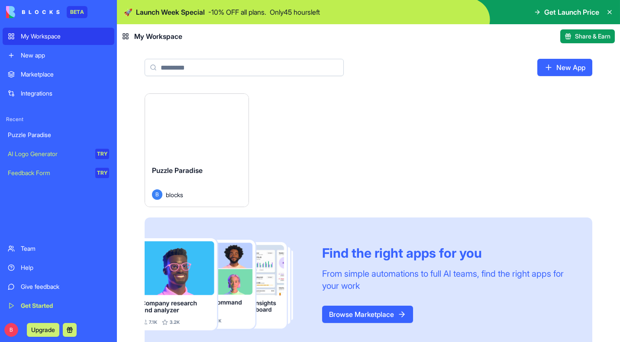
click at [201, 130] on button "Launch" at bounding box center [196, 126] width 65 height 17
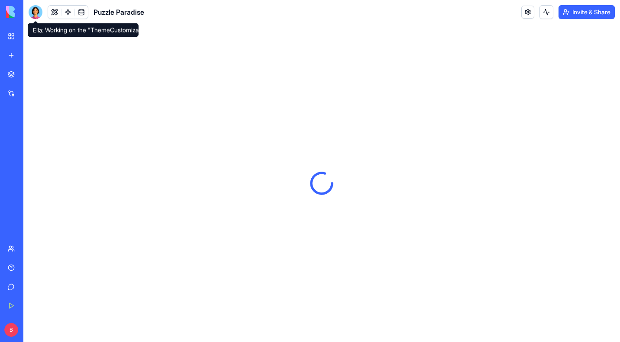
click at [36, 14] on div at bounding box center [36, 12] width 14 height 14
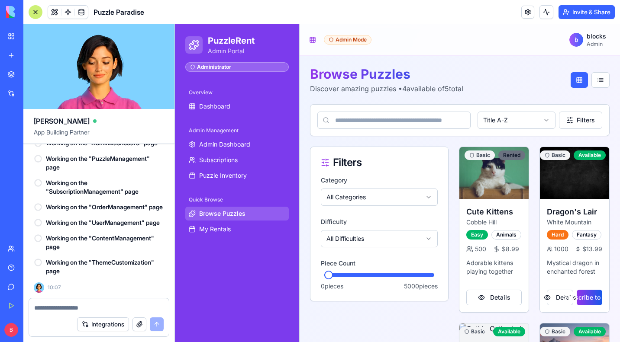
scroll to position [1415, 0]
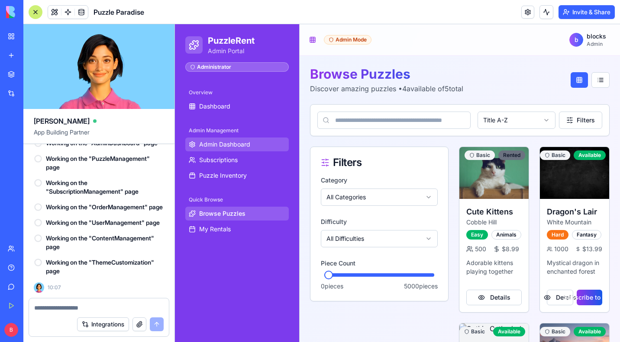
click at [227, 142] on span "Admin Dashboard" at bounding box center [224, 144] width 51 height 9
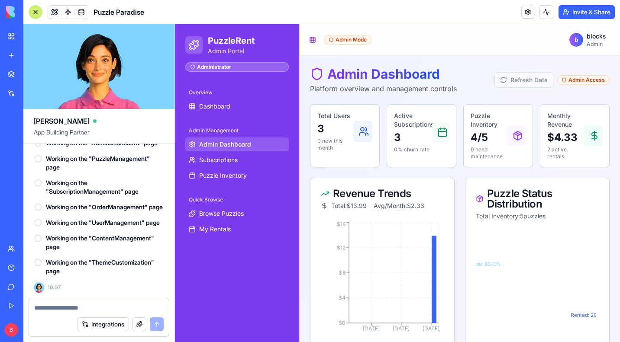
click at [33, 11] on div at bounding box center [36, 12] width 14 height 14
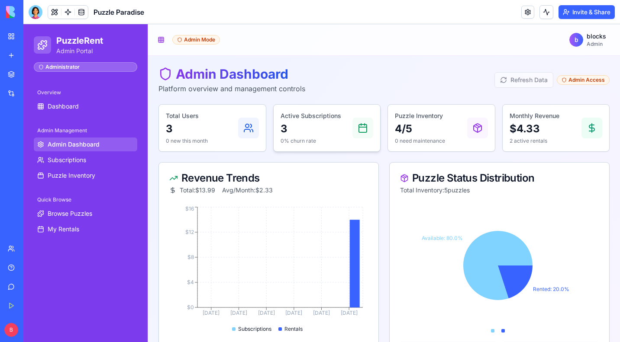
click at [304, 132] on p "3" at bounding box center [311, 129] width 61 height 14
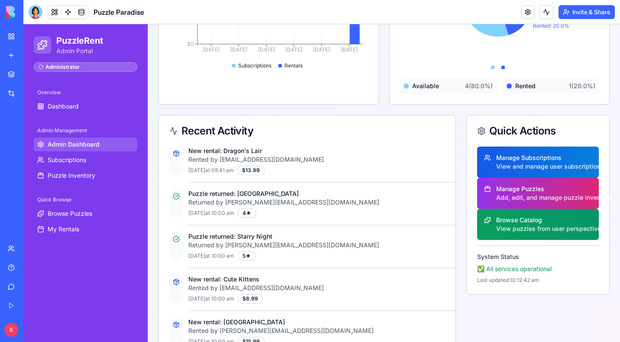
scroll to position [290, 0]
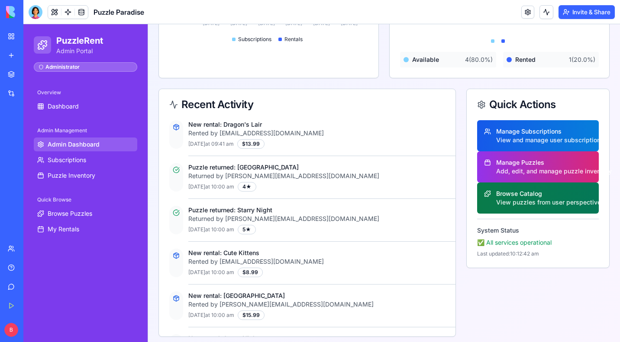
click at [520, 195] on div "Browse Catalog" at bounding box center [544, 194] width 96 height 9
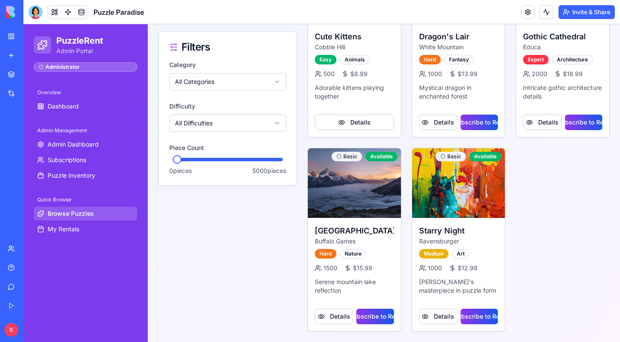
scroll to position [190, 0]
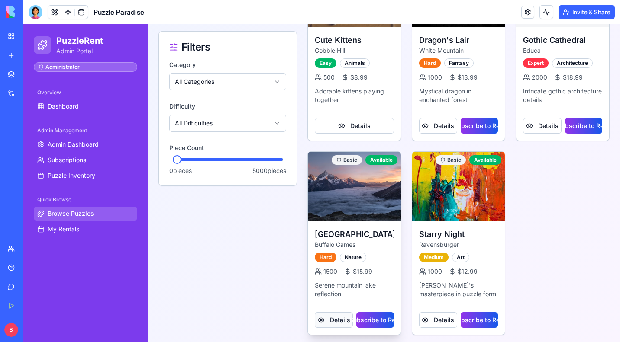
click at [334, 313] on button "Details" at bounding box center [334, 321] width 38 height 16
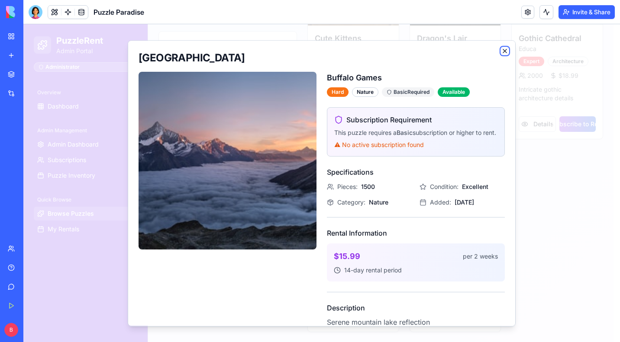
click at [503, 49] on icon "button" at bounding box center [504, 50] width 3 height 3
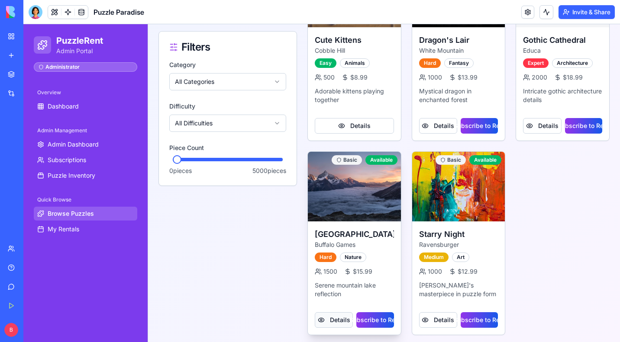
click at [337, 321] on button "Details" at bounding box center [334, 321] width 38 height 16
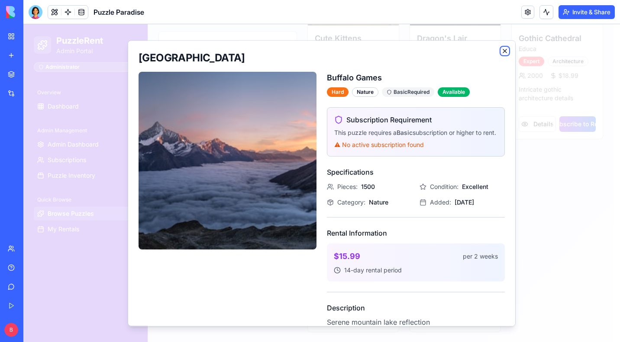
click at [503, 49] on icon "button" at bounding box center [504, 50] width 3 height 3
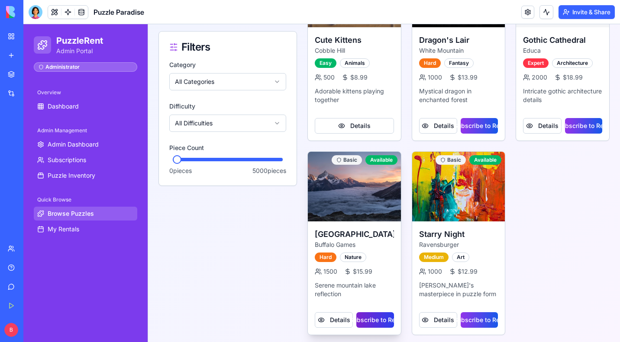
click at [372, 315] on button "Subscribe to Rent" at bounding box center [374, 321] width 37 height 16
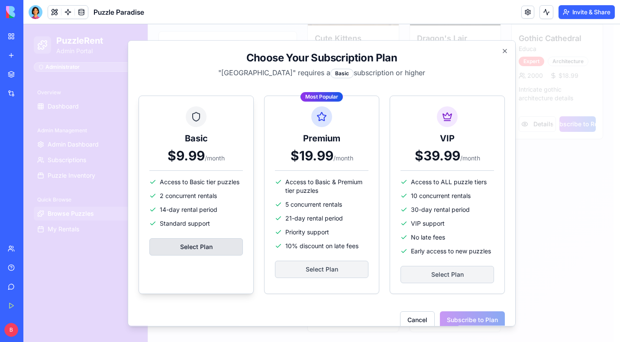
click at [193, 250] on button "Select Plan" at bounding box center [196, 247] width 94 height 17
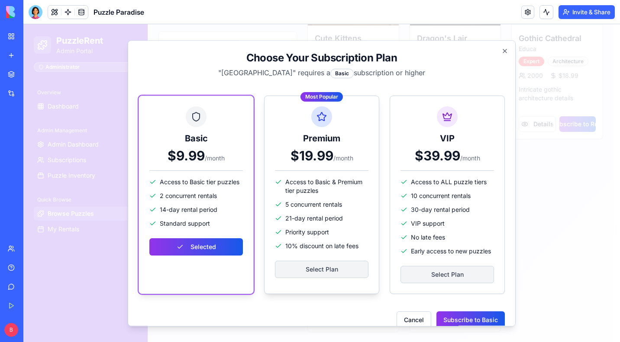
scroll to position [22, 0]
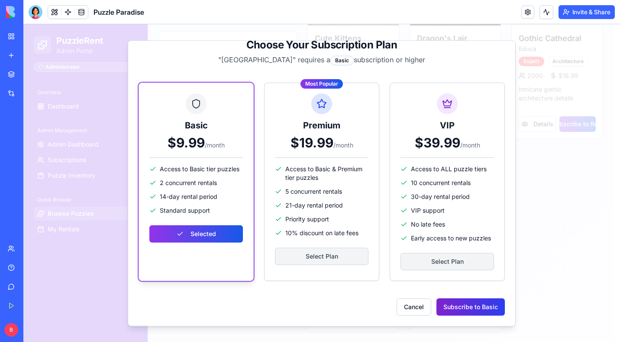
click at [458, 308] on button "Subscribe to Basic" at bounding box center [470, 307] width 68 height 17
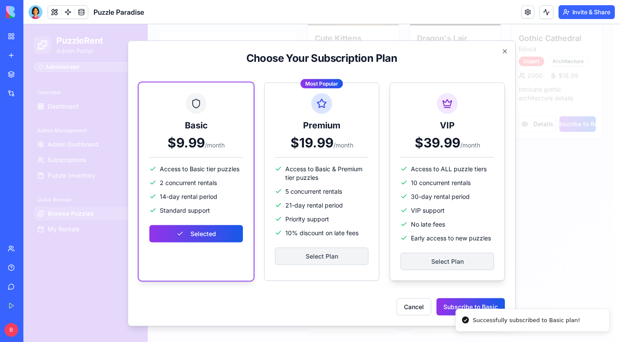
scroll to position [8, 0]
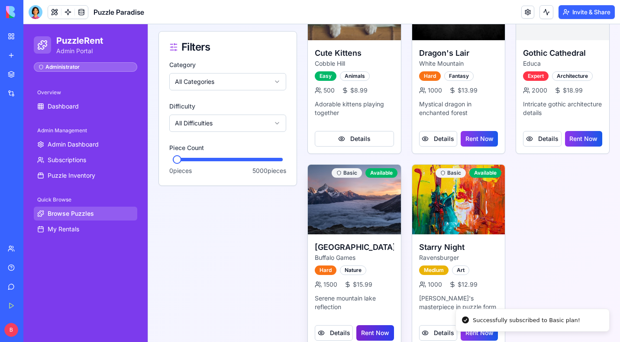
click at [377, 317] on div "Mountain Lake Buffalo Games Hard Nature 1500 $15.99 Serene mountain lake reflec…" at bounding box center [354, 280] width 93 height 91
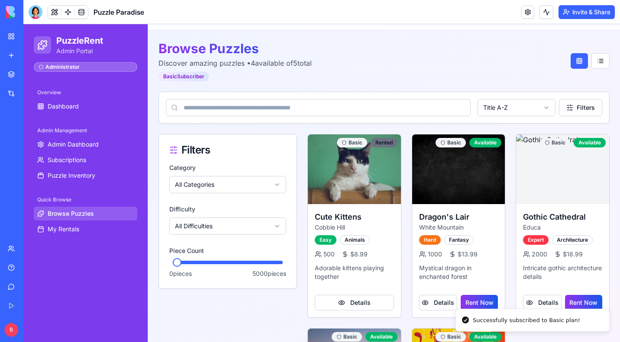
scroll to position [0, 0]
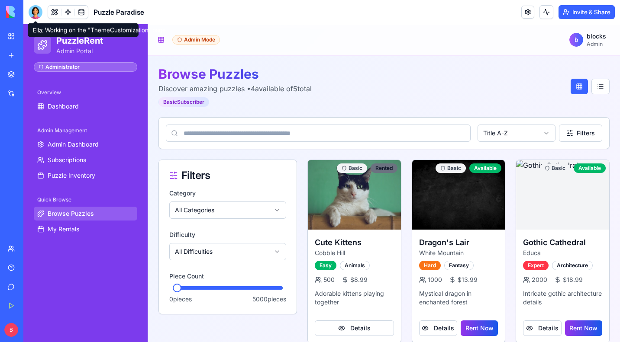
click at [38, 9] on div at bounding box center [36, 12] width 14 height 14
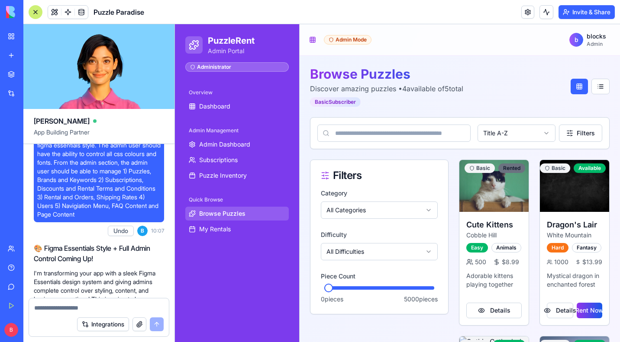
scroll to position [1250, 0]
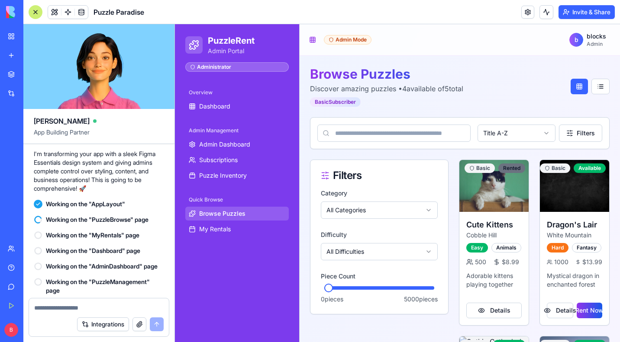
click at [95, 325] on button "Integrations" at bounding box center [103, 325] width 52 height 14
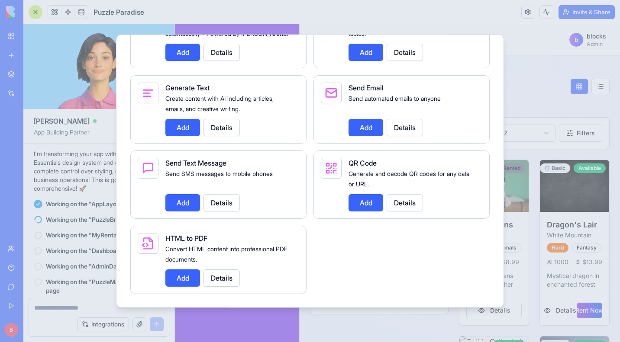
scroll to position [1257, 0]
click at [535, 34] on div at bounding box center [310, 171] width 620 height 342
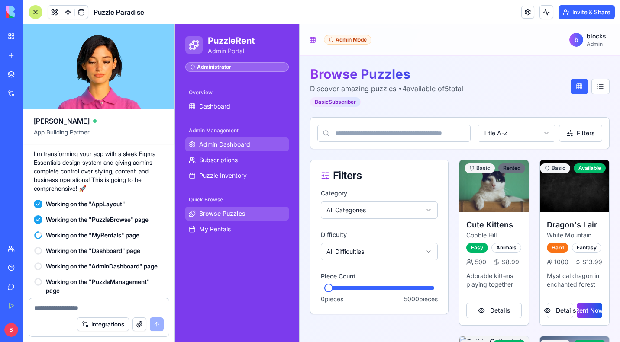
click at [226, 142] on span "Admin Dashboard" at bounding box center [224, 144] width 51 height 9
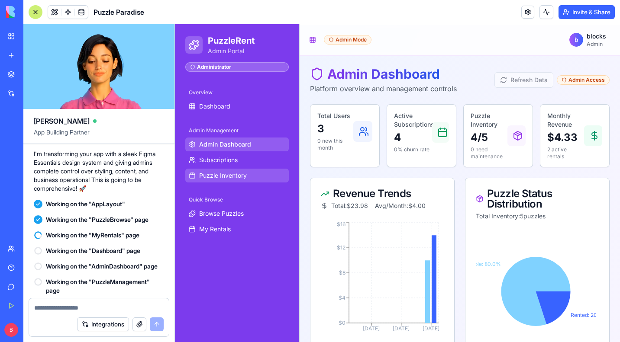
click at [225, 173] on span "Puzzle Inventory" at bounding box center [223, 175] width 48 height 9
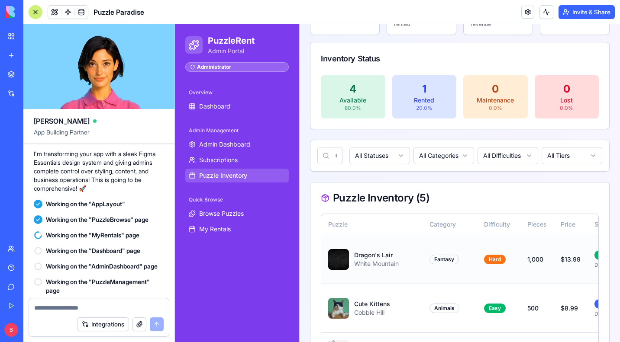
scroll to position [204, 0]
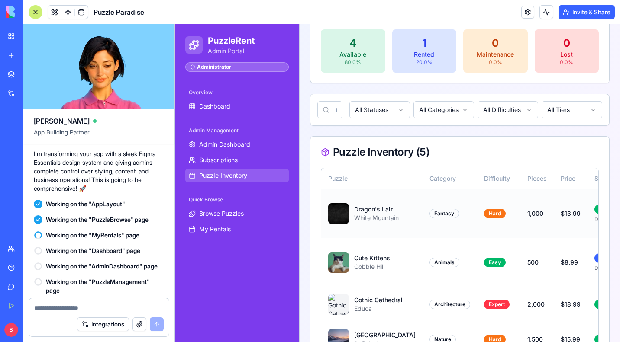
click at [554, 201] on td "$13.99" at bounding box center [571, 213] width 34 height 49
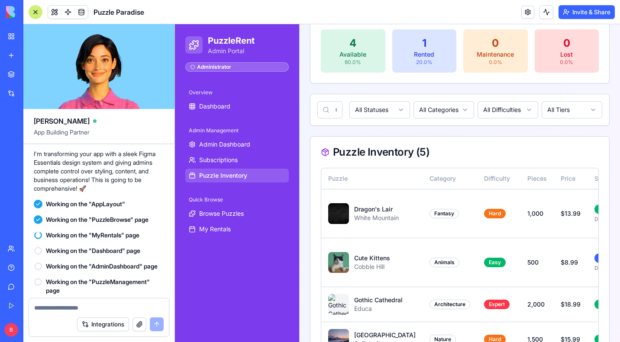
click at [34, 12] on div at bounding box center [36, 12] width 14 height 14
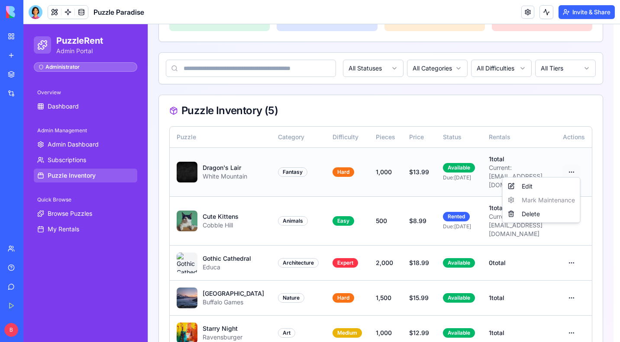
click at [570, 169] on html "PuzzleRent Admin Portal Administrator Overview Dashboard Admin Management Admin…" at bounding box center [321, 96] width 597 height 552
click at [533, 203] on div "Edit Mark Maintenance Delete" at bounding box center [541, 201] width 78 height 46
click at [530, 187] on div "Edit" at bounding box center [541, 187] width 74 height 14
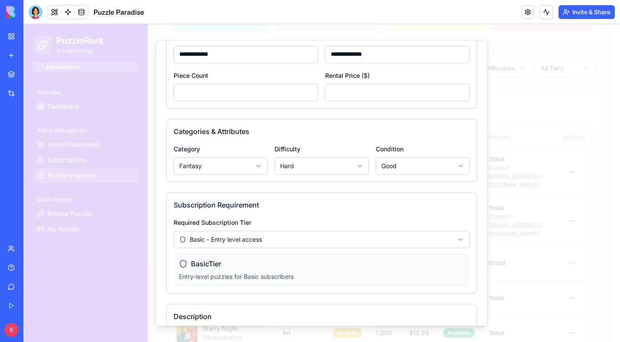
scroll to position [94, 0]
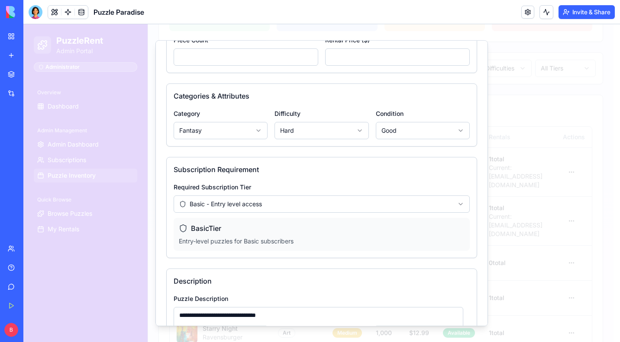
click at [241, 203] on body "PuzzleRent Admin Portal Administrator Overview Dashboard Admin Management Admin…" at bounding box center [318, 96] width 590 height 552
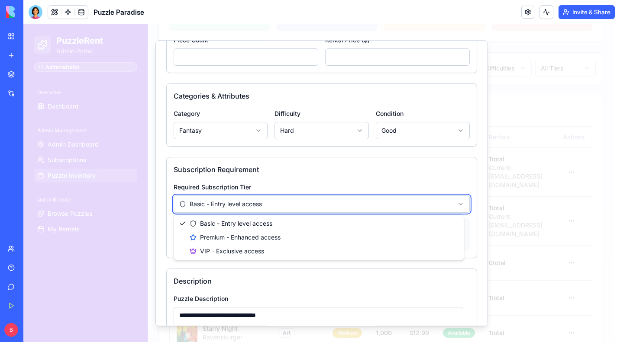
click at [305, 172] on body "PuzzleRent Admin Portal Administrator Overview Dashboard Admin Management Admin…" at bounding box center [318, 96] width 590 height 552
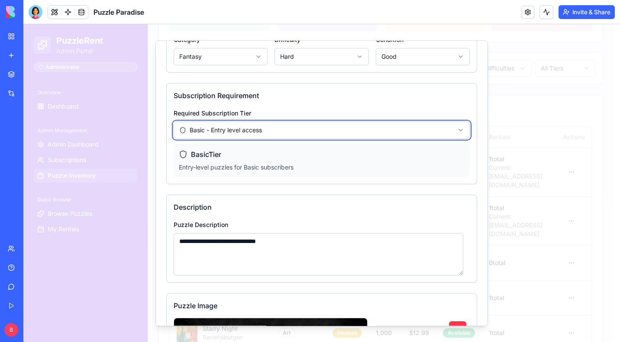
scroll to position [168, 0]
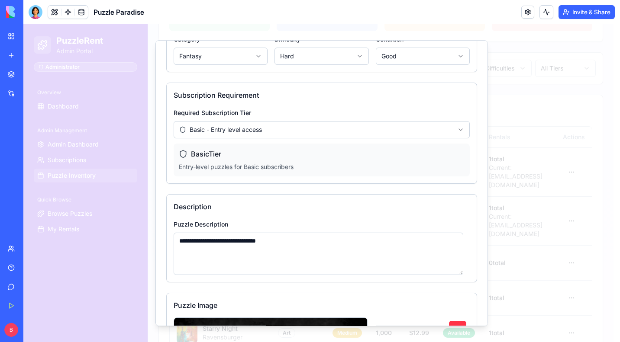
click at [255, 126] on body "PuzzleRent Admin Portal Administrator Overview Dashboard Admin Management Admin…" at bounding box center [318, 96] width 590 height 552
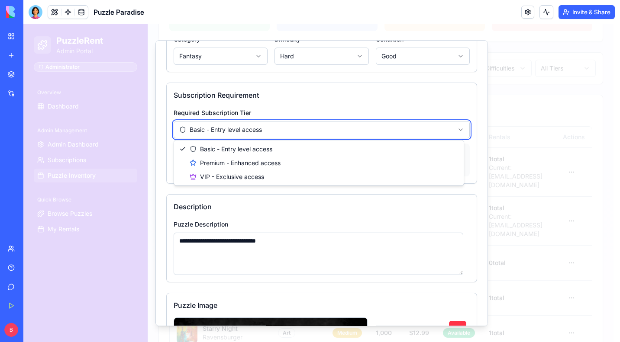
click at [280, 107] on body "PuzzleRent Admin Portal Administrator Overview Dashboard Admin Management Admin…" at bounding box center [318, 96] width 590 height 552
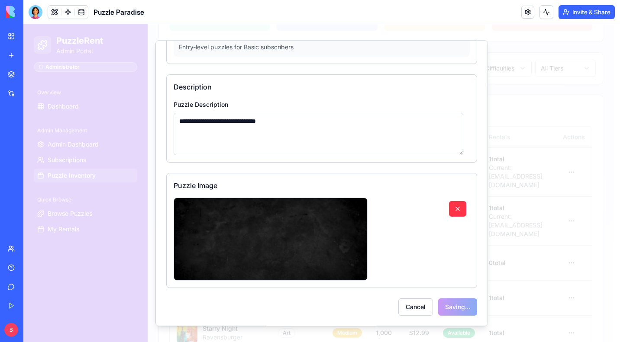
click at [250, 238] on img at bounding box center [271, 239] width 194 height 83
click at [449, 209] on button "button" at bounding box center [457, 209] width 17 height 16
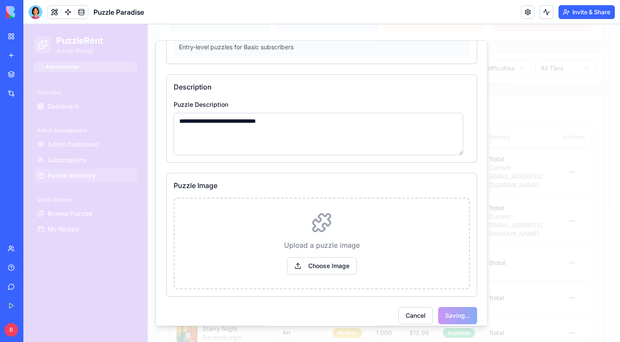
click at [313, 234] on div "Upload a puzzle image Choose Image" at bounding box center [322, 244] width 296 height 92
click at [314, 271] on button "Choose Image" at bounding box center [322, 266] width 70 height 17
click at [333, 263] on button "Choose Image" at bounding box center [322, 266] width 70 height 17
click at [406, 310] on button "Cancel" at bounding box center [415, 315] width 35 height 17
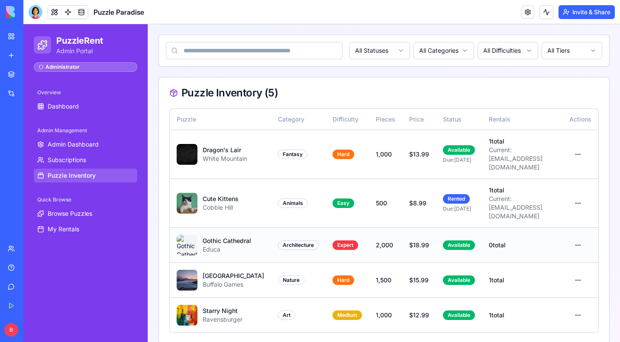
scroll to position [236, 0]
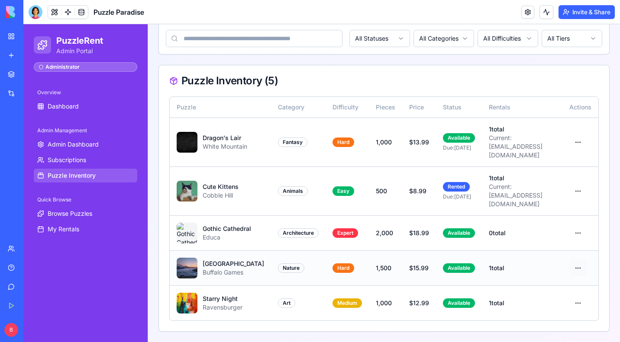
click at [569, 260] on html "PuzzleRent Admin Portal Administrator Overview Dashboard Admin Management Admin…" at bounding box center [321, 66] width 597 height 552
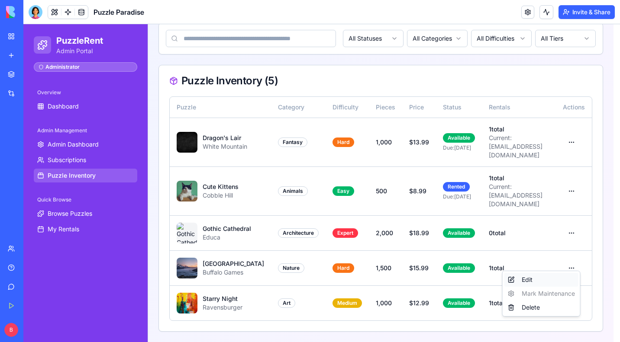
click at [533, 283] on div "Edit" at bounding box center [541, 280] width 74 height 14
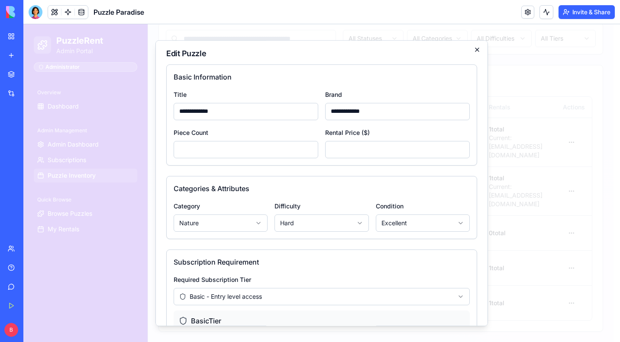
scroll to position [2, 0]
click at [474, 49] on icon "button" at bounding box center [477, 49] width 7 height 7
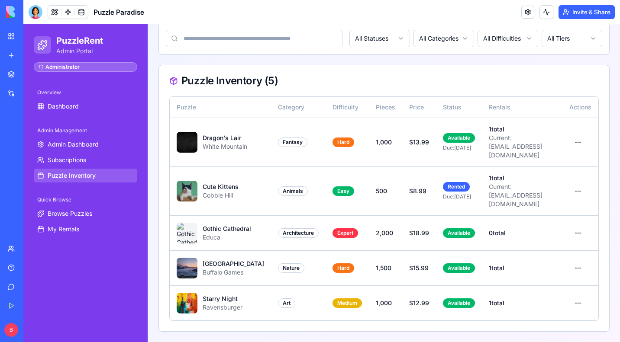
scroll to position [0, 0]
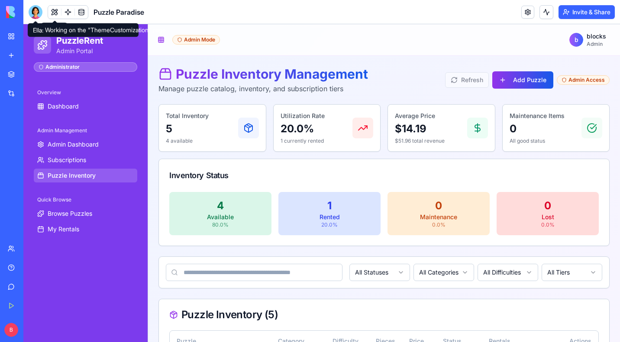
click at [38, 12] on div at bounding box center [36, 12] width 14 height 14
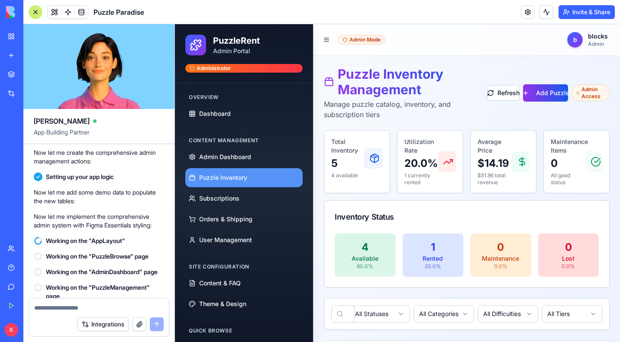
scroll to position [1751, 0]
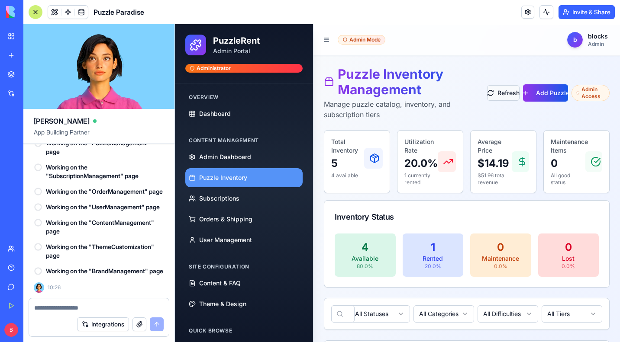
click at [491, 91] on button "Refresh" at bounding box center [503, 93] width 32 height 16
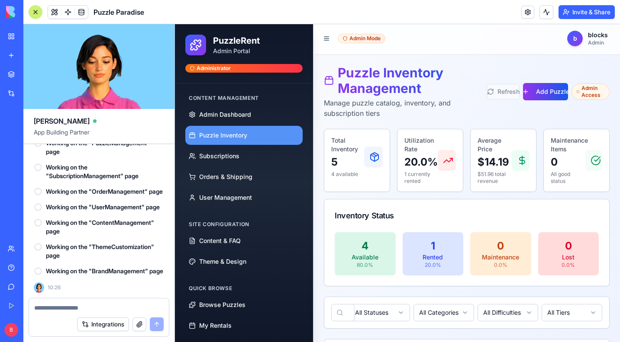
scroll to position [2, 0]
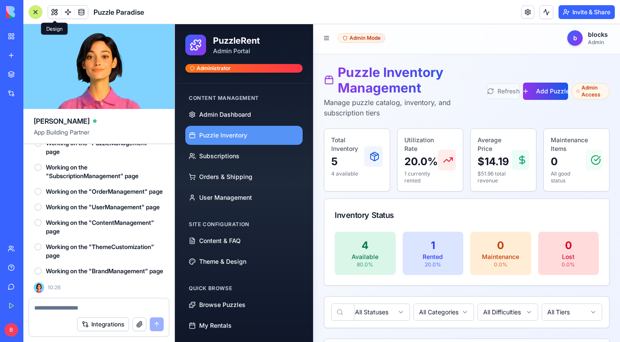
click at [55, 9] on span at bounding box center [54, 12] width 24 height 24
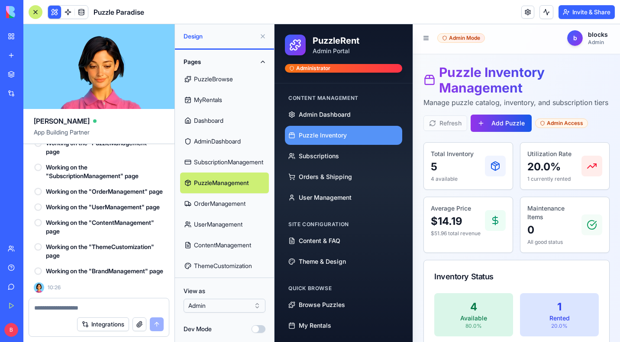
click at [223, 306] on html "BETA My Workspace New app Marketplace Integrations Recent Puzzle Paradise AI Lo…" at bounding box center [310, 171] width 620 height 342
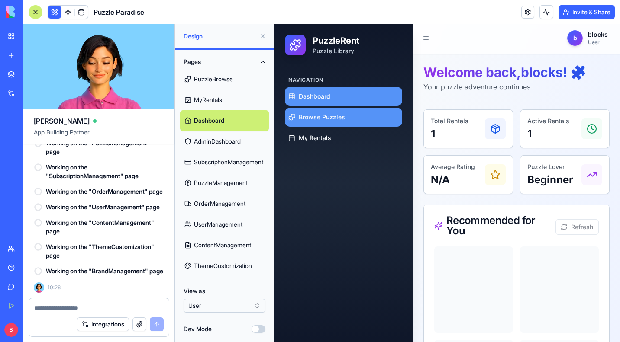
click at [340, 117] on span "Browse Puzzles" at bounding box center [322, 117] width 46 height 9
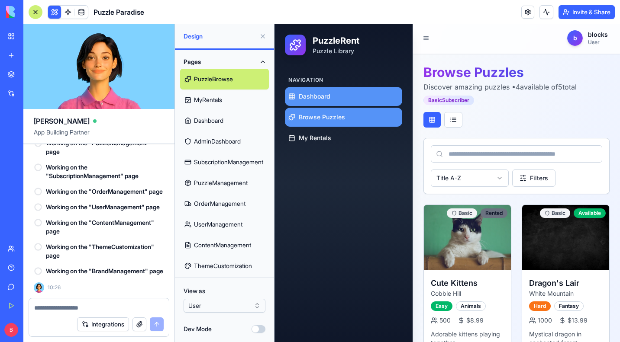
click at [339, 95] on link "Dashboard" at bounding box center [343, 96] width 117 height 19
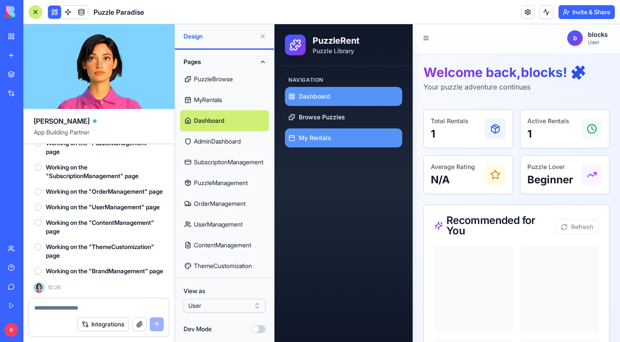
click at [327, 136] on span "My Rentals" at bounding box center [315, 138] width 32 height 9
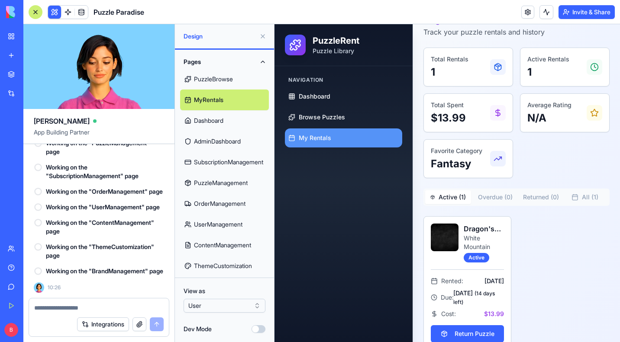
scroll to position [75, 0]
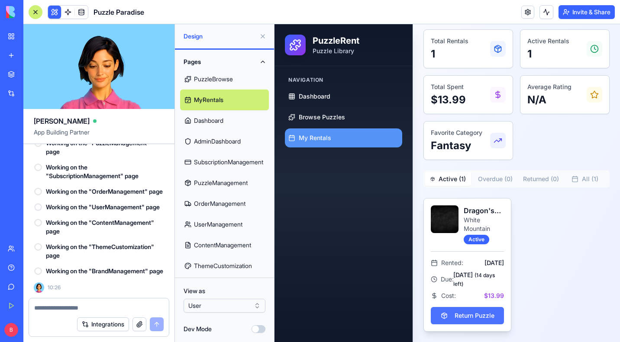
click at [469, 320] on button "Return Puzzle" at bounding box center [467, 315] width 73 height 17
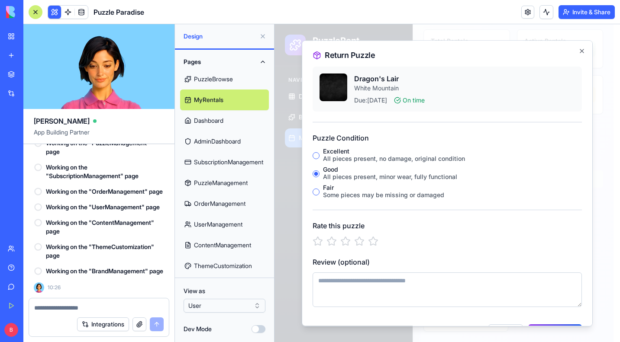
click at [347, 191] on div "Some pieces may be missing or damaged" at bounding box center [452, 195] width 259 height 9
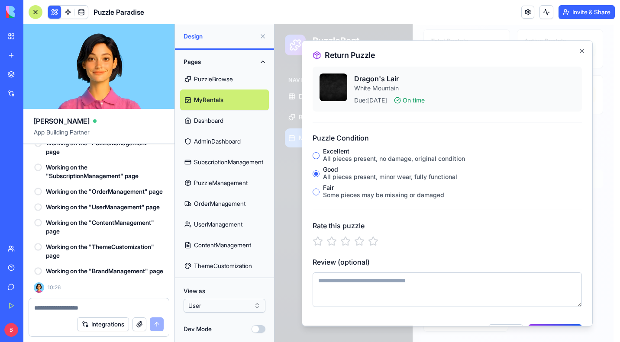
click at [320, 191] on button "Fair Some pieces may be missing or damaged" at bounding box center [316, 192] width 7 height 7
click at [348, 165] on div "Excellent All pieces present, no damage, original condition Good All pieces pre…" at bounding box center [447, 174] width 269 height 51
click at [351, 155] on div "All pieces present, no damage, original condition" at bounding box center [452, 159] width 259 height 9
click at [320, 155] on button "Excellent All pieces present, no damage, original condition" at bounding box center [316, 155] width 7 height 7
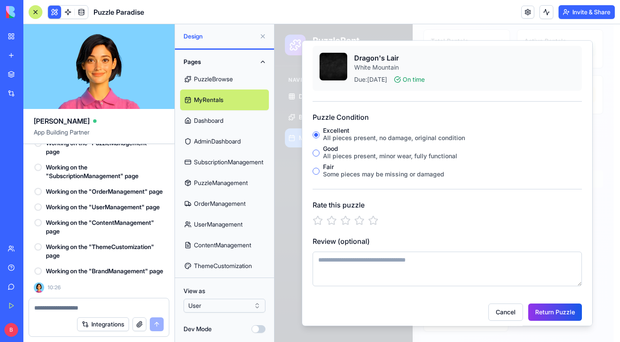
scroll to position [26, 0]
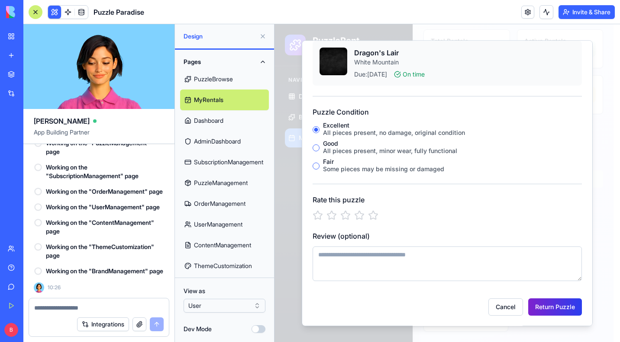
click at [562, 307] on button "Return Puzzle" at bounding box center [555, 307] width 54 height 17
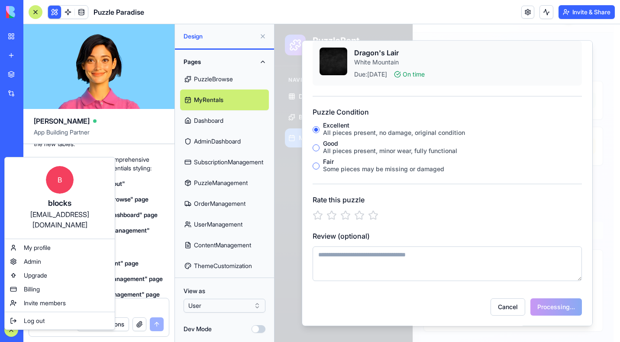
scroll to position [23, 0]
click at [145, 217] on html "BETA My Workspace New app Marketplace Integrations Recent Puzzle Paradise AI Lo…" at bounding box center [310, 171] width 620 height 342
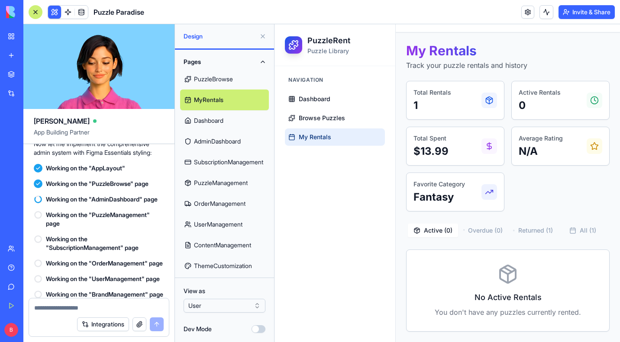
scroll to position [2101, 0]
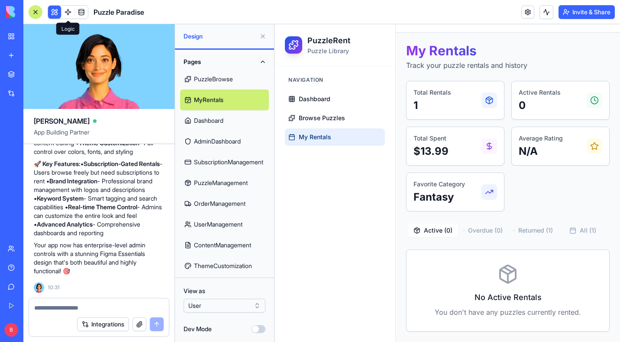
click at [58, 13] on span at bounding box center [68, 12] width 24 height 24
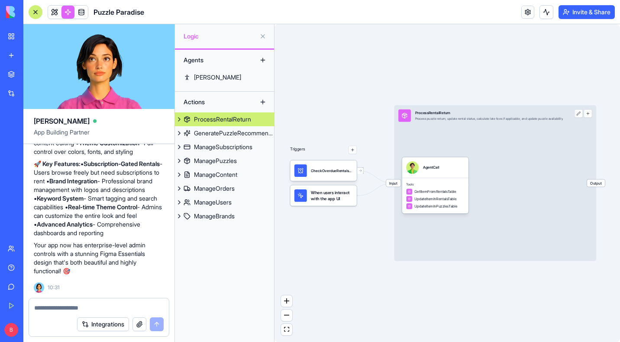
click at [33, 8] on div at bounding box center [36, 12] width 14 height 14
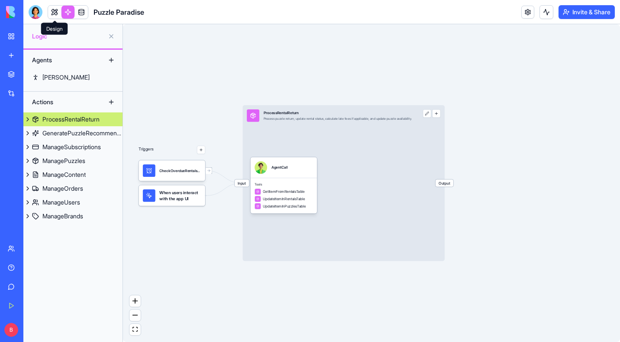
click at [51, 11] on link at bounding box center [54, 12] width 13 height 13
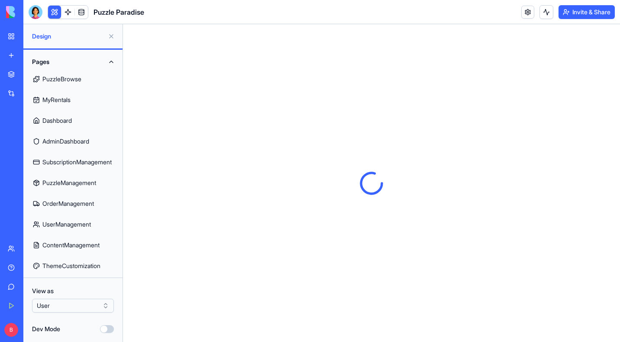
click at [49, 12] on button at bounding box center [54, 12] width 13 height 13
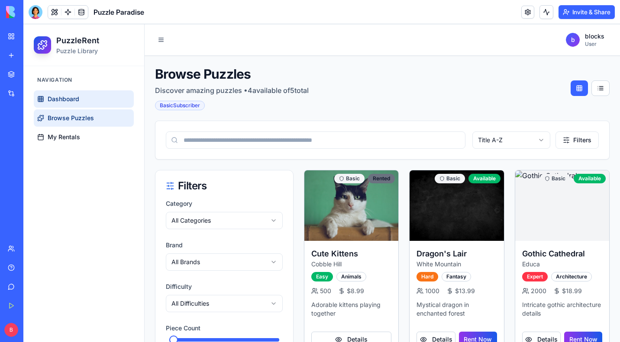
click at [63, 99] on span "Dashboard" at bounding box center [64, 99] width 32 height 9
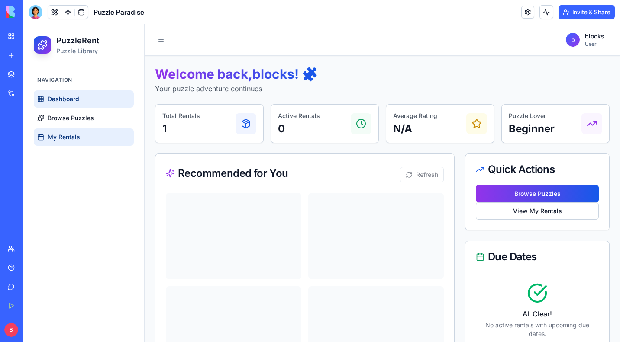
click at [66, 138] on span "My Rentals" at bounding box center [64, 137] width 32 height 9
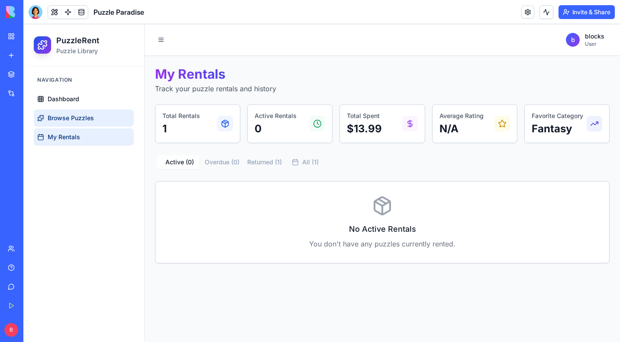
click at [97, 120] on link "Browse Puzzles" at bounding box center [84, 118] width 100 height 17
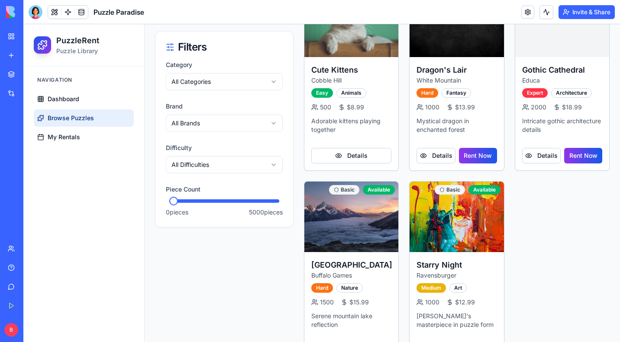
scroll to position [215, 0]
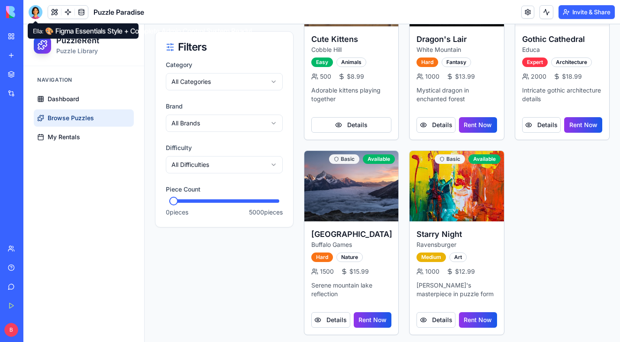
click at [36, 9] on div at bounding box center [36, 12] width 14 height 14
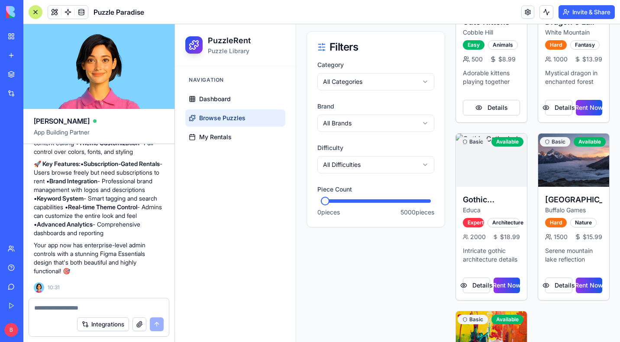
scroll to position [0, 0]
click at [81, 303] on div at bounding box center [99, 306] width 140 height 14
click at [71, 307] on textarea at bounding box center [98, 308] width 129 height 9
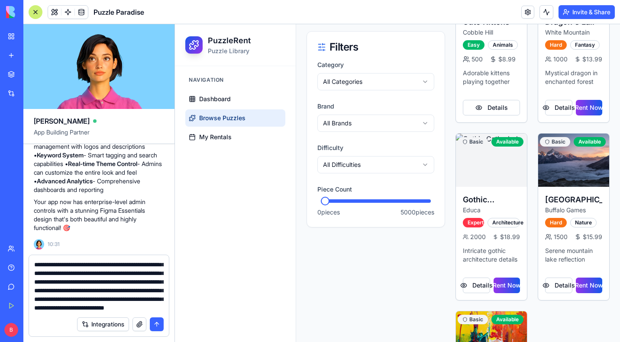
scroll to position [68, 0]
type textarea "**********"
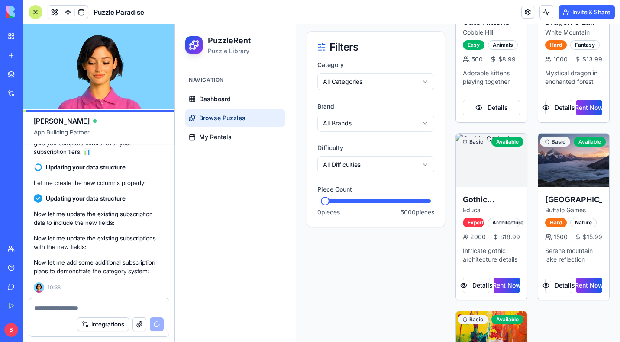
scroll to position [2451, 0]
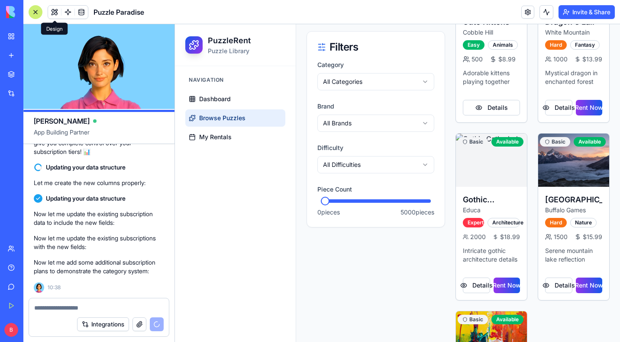
click at [55, 11] on button at bounding box center [54, 12] width 13 height 13
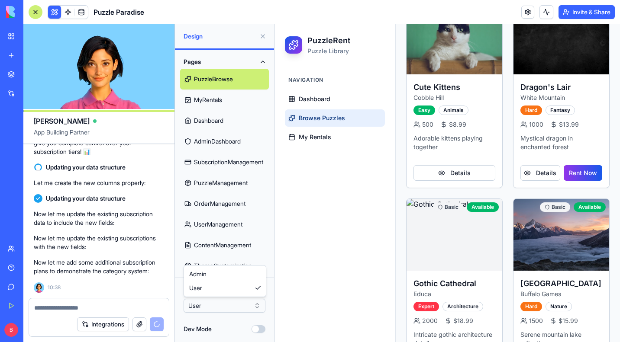
click at [223, 307] on html "BETA My Workspace New app Marketplace Integrations Recent Puzzle Paradise AI Lo…" at bounding box center [310, 171] width 620 height 342
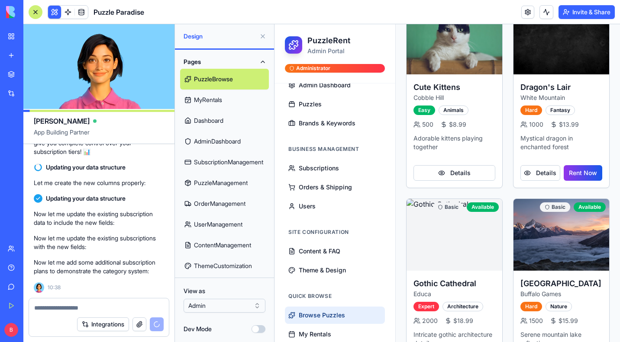
scroll to position [82, 0]
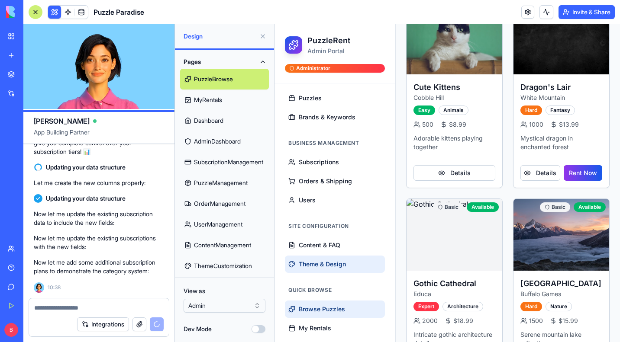
click at [324, 262] on span "Theme & Design" at bounding box center [322, 264] width 47 height 9
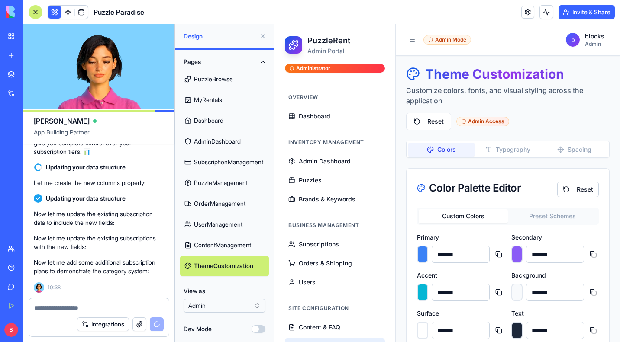
click at [500, 159] on div "Colors Typography Spacing Color Palette Editor Reset Custom Colors Preset Schem…" at bounding box center [508, 313] width 204 height 345
click at [526, 148] on button "Typography" at bounding box center [508, 150] width 66 height 14
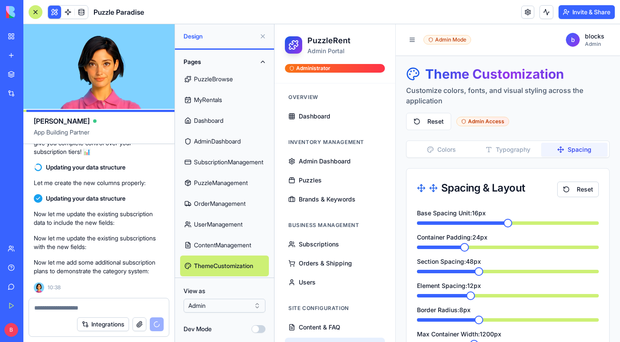
click at [576, 145] on button "Spacing" at bounding box center [574, 150] width 66 height 14
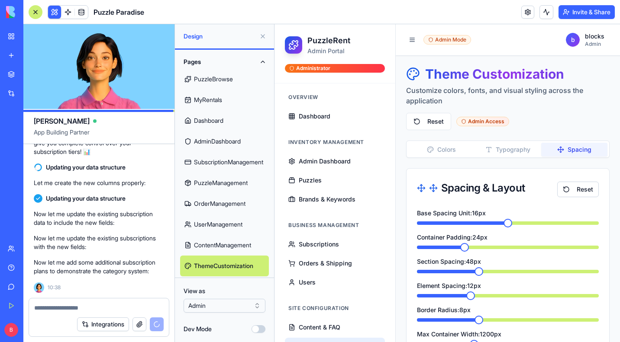
click at [429, 154] on button "Colors" at bounding box center [441, 150] width 66 height 14
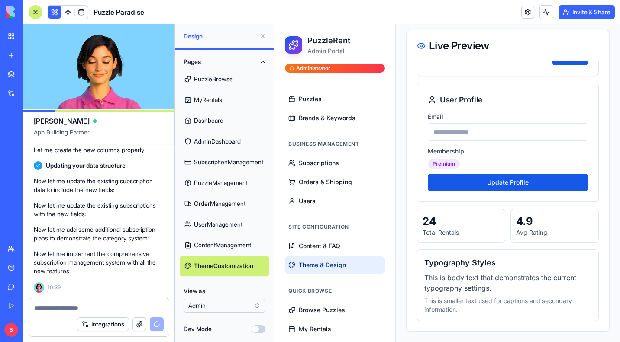
scroll to position [84, 0]
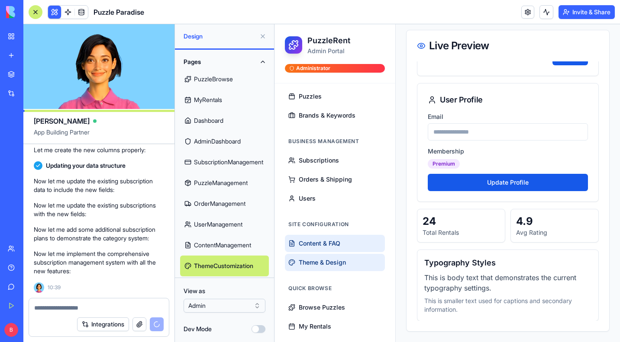
click at [323, 248] on span "Content & FAQ" at bounding box center [320, 243] width 42 height 9
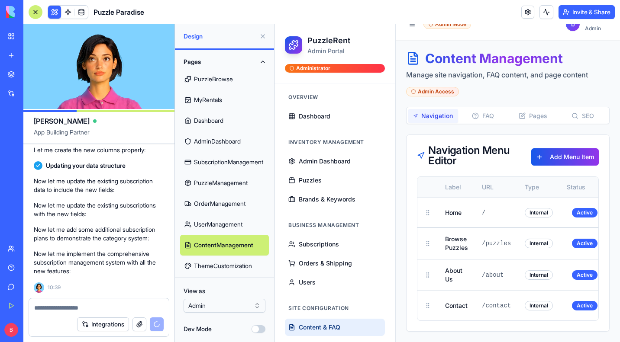
click at [519, 107] on div "Navigation FAQ Pages SEO Navigation Menu Editor Add Menu Item Label URL Type St…" at bounding box center [508, 219] width 204 height 225
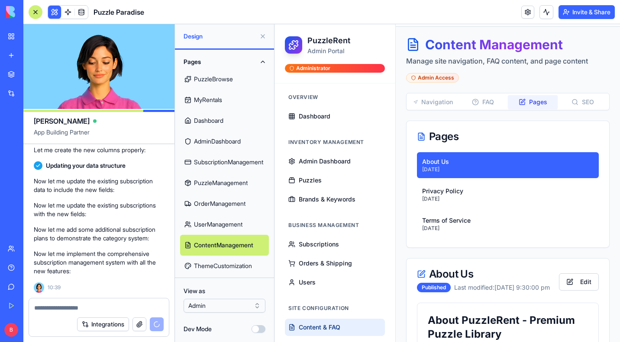
scroll to position [0, 0]
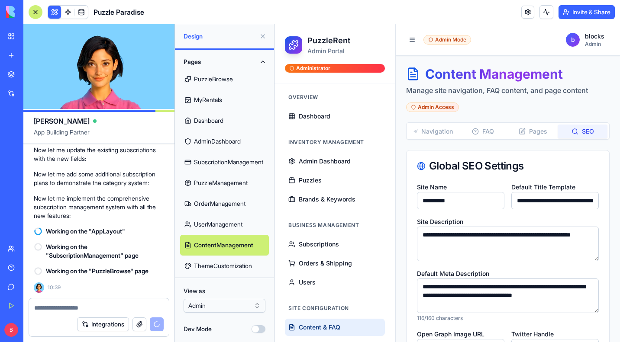
click at [575, 132] on button "SEO" at bounding box center [583, 132] width 50 height 14
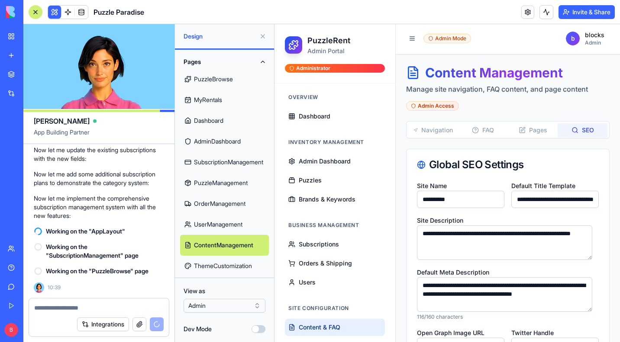
scroll to position [2, 0]
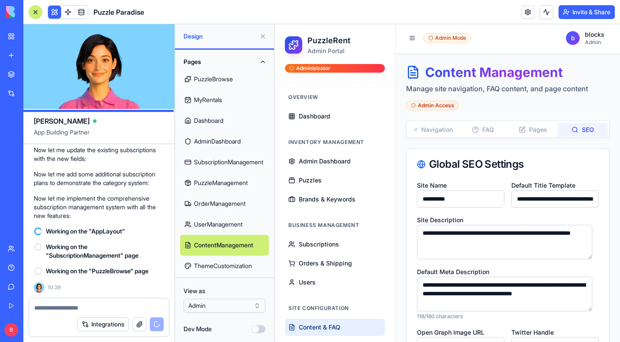
click at [486, 128] on button "FAQ" at bounding box center [483, 130] width 50 height 14
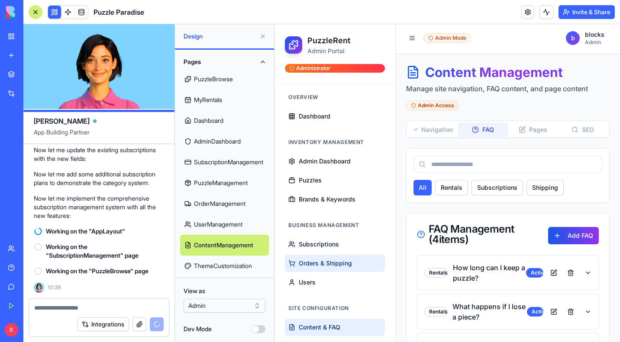
click at [314, 262] on span "Orders & Shipping" at bounding box center [325, 263] width 53 height 9
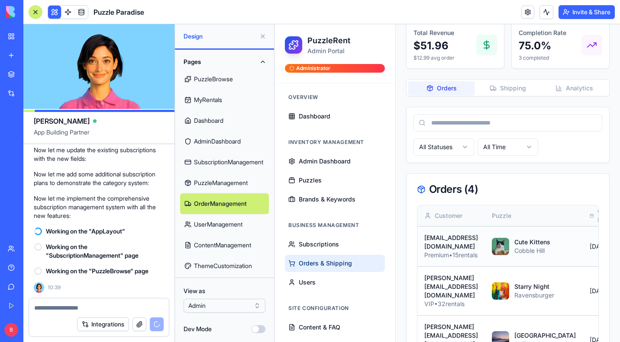
scroll to position [180, 0]
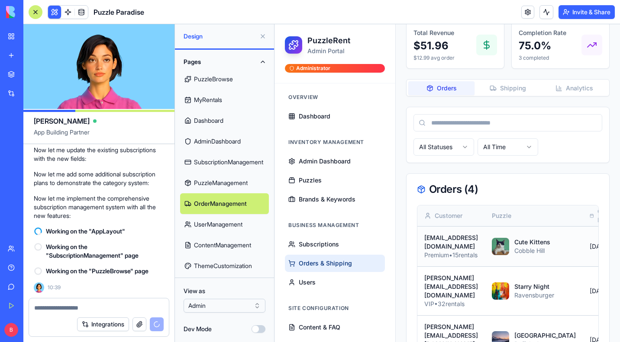
click at [471, 239] on div "[EMAIL_ADDRESS][DOMAIN_NAME]" at bounding box center [451, 242] width 54 height 17
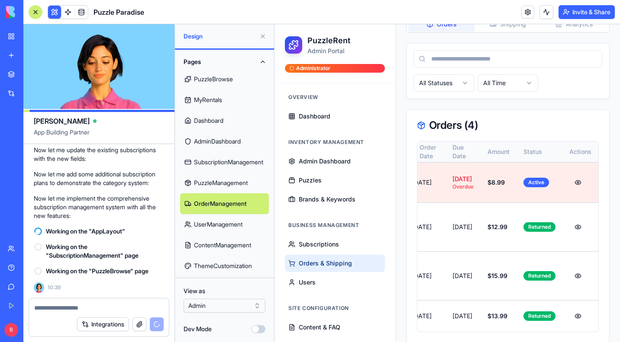
scroll to position [0, 213]
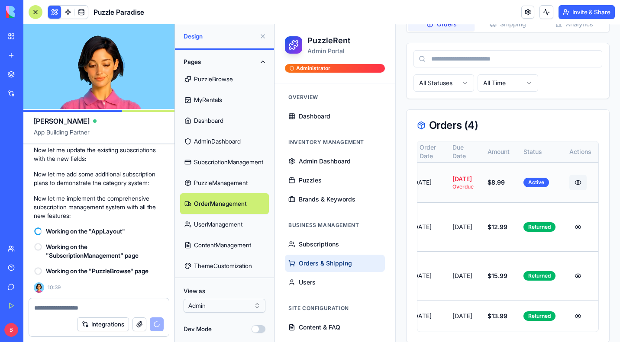
click at [574, 178] on button at bounding box center [577, 183] width 17 height 16
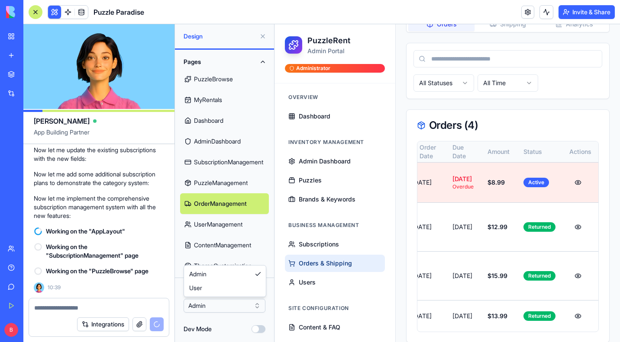
click at [225, 305] on html "BETA My Workspace New app Marketplace Integrations Recent Puzzle Paradise AI Lo…" at bounding box center [310, 171] width 620 height 342
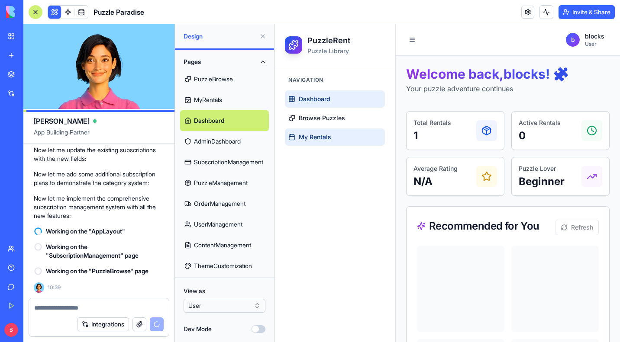
click at [320, 143] on link "My Rentals" at bounding box center [335, 137] width 100 height 17
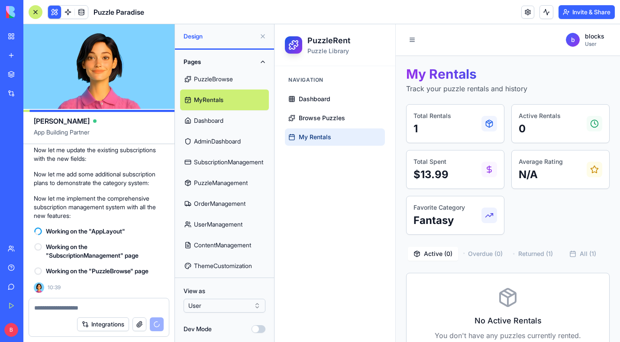
click at [536, 254] on button "Returned ( 1 )" at bounding box center [533, 254] width 50 height 14
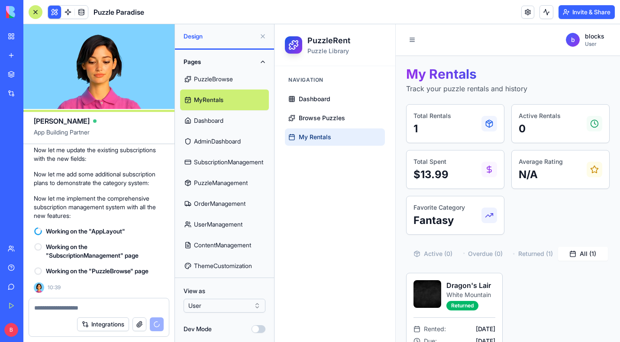
click at [574, 250] on button "All ( 1 )" at bounding box center [583, 254] width 50 height 14
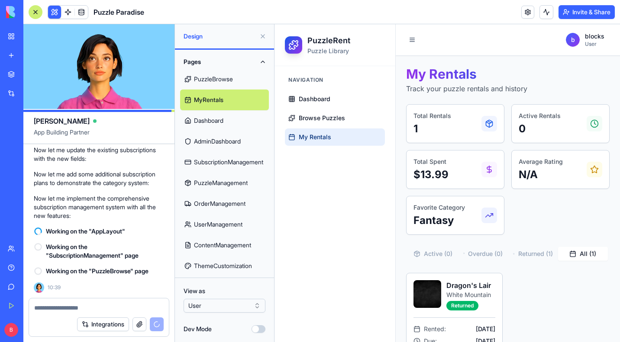
click at [443, 253] on button "Active ( 0 )" at bounding box center [433, 254] width 50 height 14
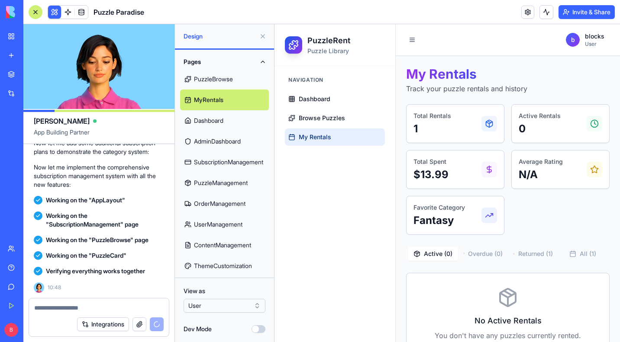
scroll to position [2950, 0]
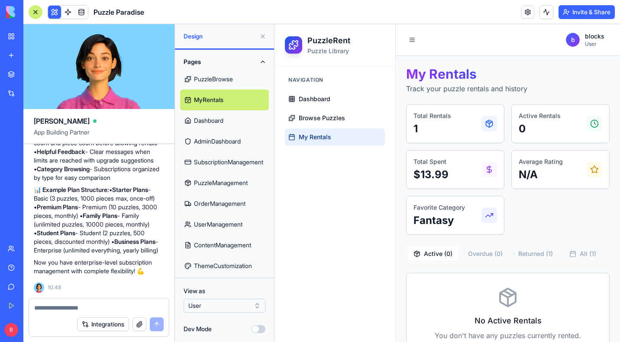
click at [51, 12] on button at bounding box center [54, 12] width 13 height 13
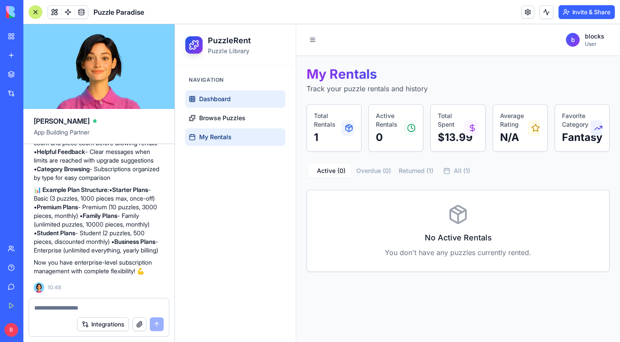
click at [212, 97] on span "Dashboard" at bounding box center [215, 99] width 32 height 9
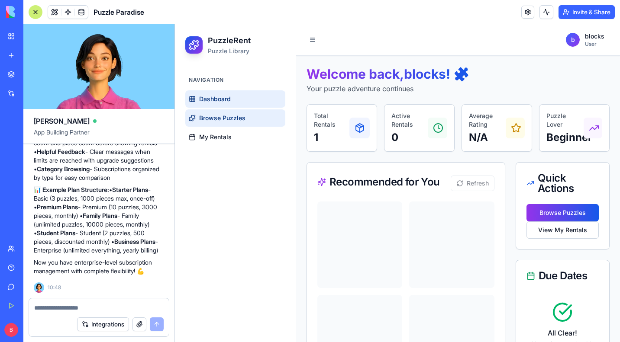
click at [238, 120] on span "Browse Puzzles" at bounding box center [222, 118] width 46 height 9
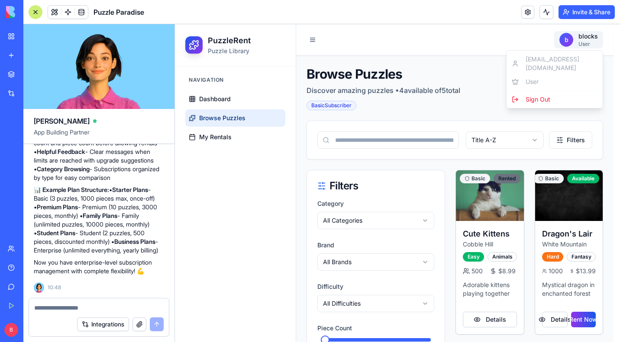
click at [541, 95] on span "Sign Out" at bounding box center [538, 99] width 25 height 9
